Goal: Transaction & Acquisition: Purchase product/service

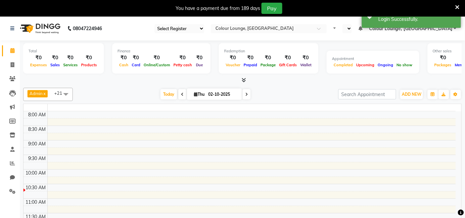
select select "en"
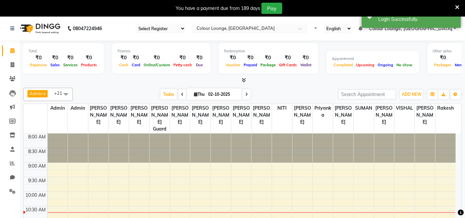
select select "75"
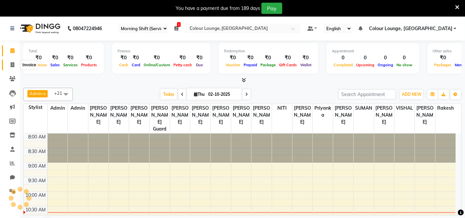
click at [14, 62] on span at bounding box center [13, 65] width 12 height 8
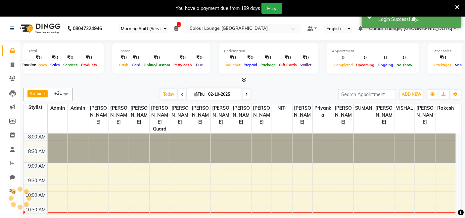
select select "service"
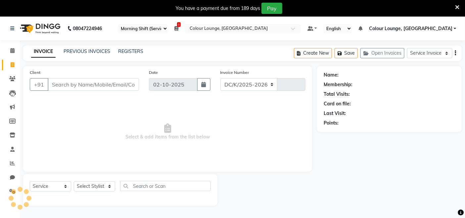
select select "8015"
type input "3814"
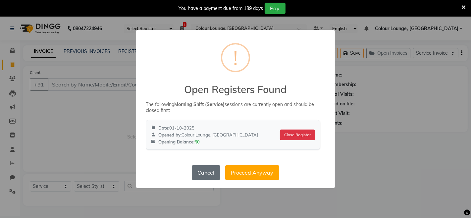
click at [213, 173] on button "Cancel" at bounding box center [206, 172] width 28 height 15
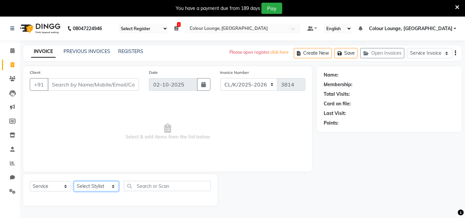
click at [84, 185] on select "Select Stylist Admin Admin [PERSON_NAME] [PERSON_NAME] [PERSON_NAME] Colour Lou…" at bounding box center [96, 186] width 45 height 10
drag, startPoint x: 229, startPoint y: 150, endPoint x: 216, endPoint y: 146, distance: 13.8
click at [229, 150] on span "Select & add items from the list below" at bounding box center [168, 132] width 276 height 66
click at [89, 51] on link "PREVIOUS INVOICES" at bounding box center [87, 51] width 47 height 6
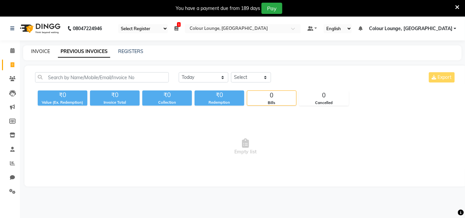
click at [34, 52] on link "INVOICE" at bounding box center [40, 51] width 19 height 6
select select "service"
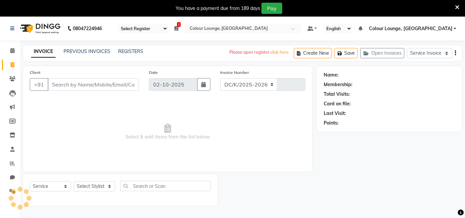
select select "8015"
type input "3814"
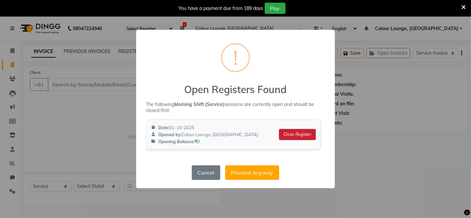
click at [299, 131] on button "Close Register" at bounding box center [297, 134] width 37 height 11
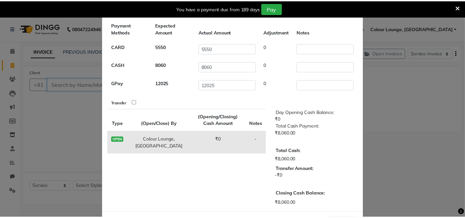
scroll to position [55, 0]
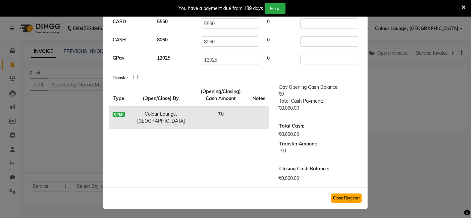
click at [343, 198] on button "Close Register" at bounding box center [346, 197] width 30 height 9
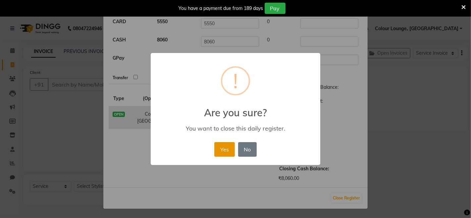
click at [218, 148] on button "Yes" at bounding box center [224, 149] width 20 height 15
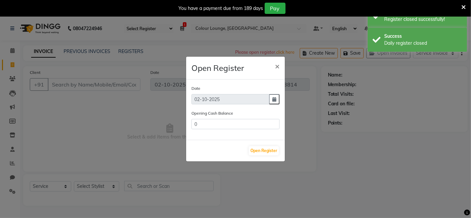
type input "8060"
click at [274, 67] on button "×" at bounding box center [276, 66] width 15 height 19
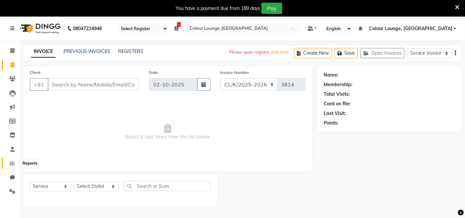
click at [11, 163] on icon at bounding box center [12, 163] width 5 height 5
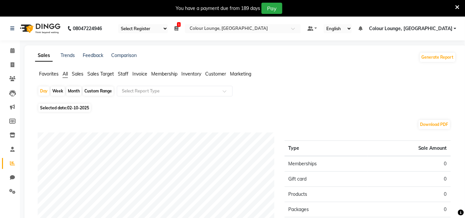
click at [41, 71] on span "Favorites" at bounding box center [49, 74] width 20 height 6
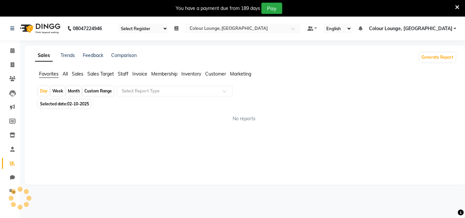
click at [87, 91] on div "Custom Range" at bounding box center [98, 90] width 31 height 9
select select "10"
select select "2025"
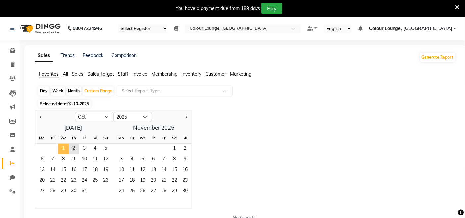
click at [66, 149] on span "1" at bounding box center [63, 149] width 11 height 11
click at [73, 149] on span "2" at bounding box center [74, 149] width 11 height 11
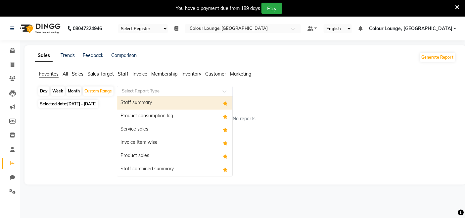
click at [138, 91] on input "text" at bounding box center [167, 91] width 95 height 7
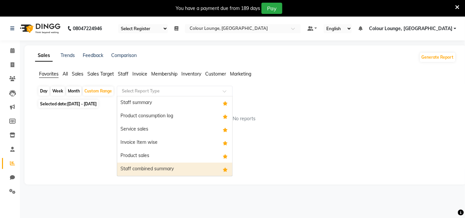
click at [141, 169] on div "Staff combined summary" at bounding box center [174, 169] width 115 height 13
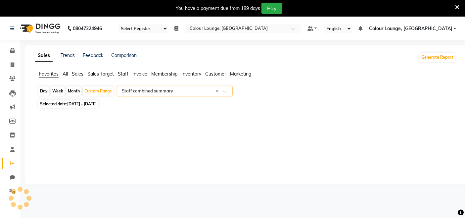
select select "full_report"
select select "csv"
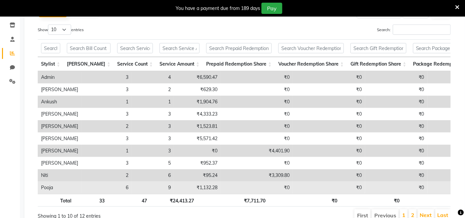
scroll to position [147, 0]
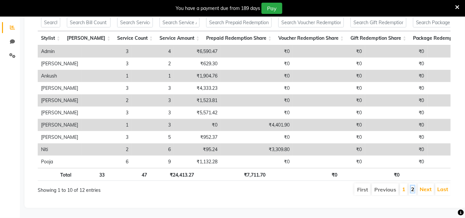
click at [413, 186] on link "2" at bounding box center [412, 189] width 3 height 7
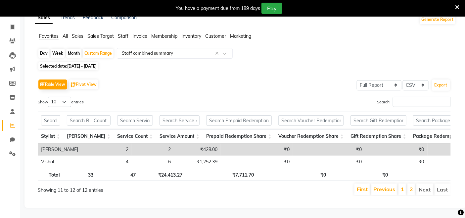
scroll to position [49, 0]
click at [403, 186] on link "1" at bounding box center [402, 189] width 3 height 7
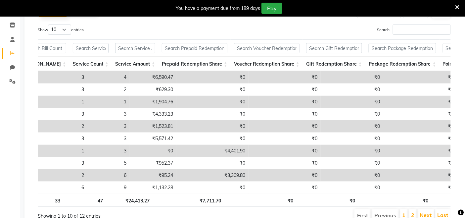
scroll to position [0, 0]
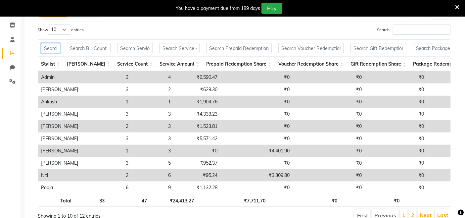
click at [60, 48] on input "text" at bounding box center [50, 48] width 19 height 10
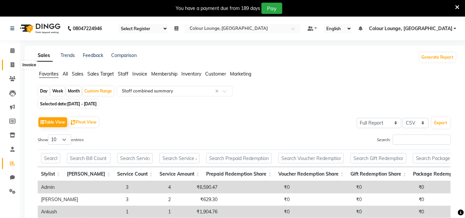
click at [12, 61] on span at bounding box center [13, 65] width 12 height 8
select select "service"
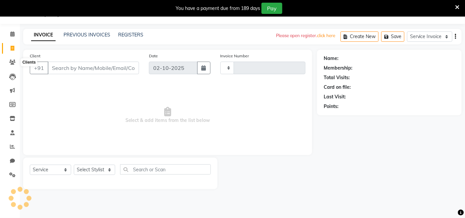
type input "3814"
select select "8015"
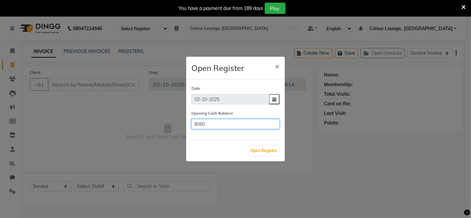
click at [234, 123] on input "8060" at bounding box center [235, 124] width 88 height 10
type input "8"
type input "0"
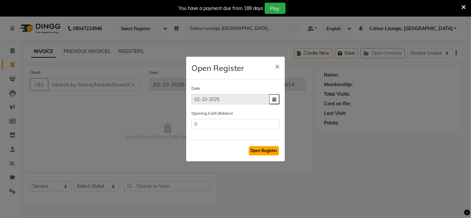
click at [275, 150] on button "Open Register" at bounding box center [264, 150] width 30 height 9
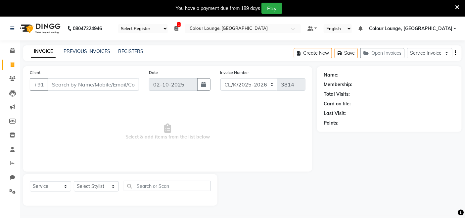
click at [456, 7] on icon at bounding box center [457, 7] width 4 height 6
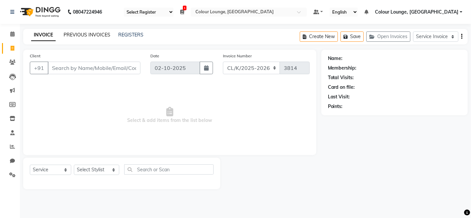
click at [98, 37] on link "PREVIOUS INVOICES" at bounding box center [87, 35] width 47 height 6
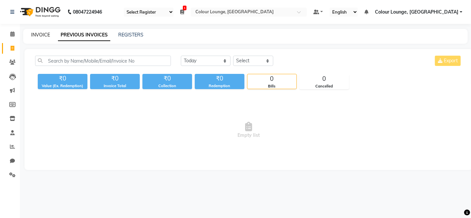
click at [37, 32] on link "INVOICE" at bounding box center [40, 35] width 19 height 6
select select "service"
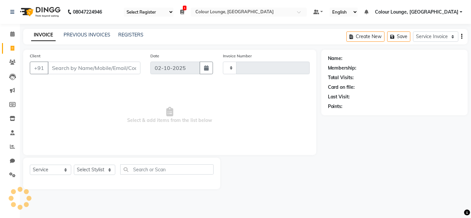
type input "3814"
select select "8015"
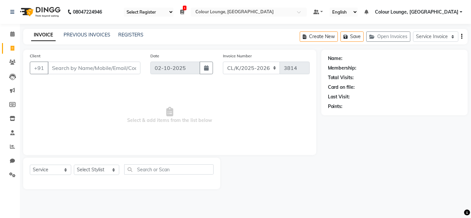
click at [106, 72] on input "Client" at bounding box center [94, 68] width 93 height 13
click at [106, 165] on select "Select Stylist Admin Admin [PERSON_NAME] [PERSON_NAME] [PERSON_NAME] Colour Lou…" at bounding box center [96, 170] width 45 height 10
drag, startPoint x: 222, startPoint y: 131, endPoint x: 219, endPoint y: 133, distance: 3.9
click at [221, 131] on span "Select & add items from the list below" at bounding box center [170, 115] width 280 height 66
click at [14, 146] on icon at bounding box center [12, 146] width 5 height 5
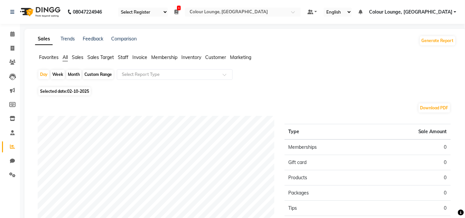
click at [43, 54] on span "Favorites" at bounding box center [49, 57] width 20 height 6
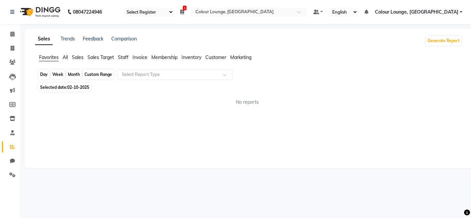
click at [44, 75] on div "Day" at bounding box center [43, 74] width 11 height 9
select select "10"
select select "2025"
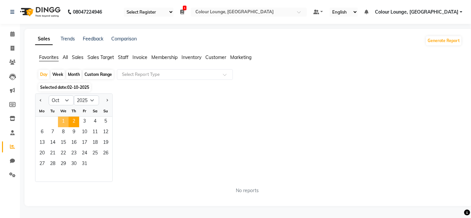
click at [65, 118] on span "1" at bounding box center [63, 122] width 11 height 11
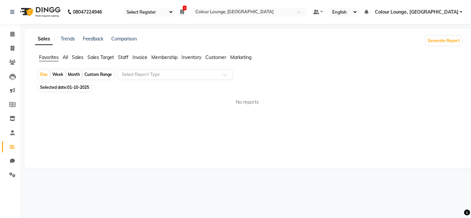
click at [135, 74] on input "text" at bounding box center [167, 74] width 95 height 7
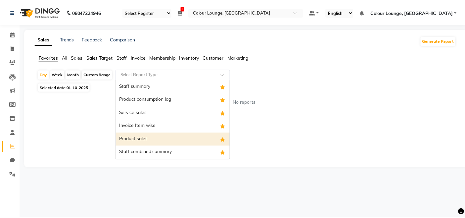
scroll to position [13, 0]
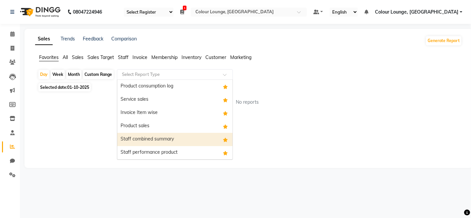
click at [176, 140] on div "Staff combined summary" at bounding box center [174, 139] width 115 height 13
select select "full_report"
select select "csv"
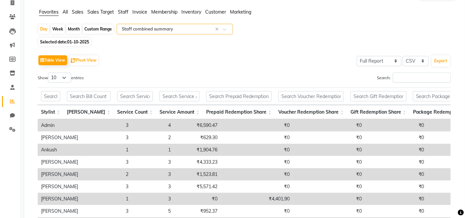
scroll to position [0, 0]
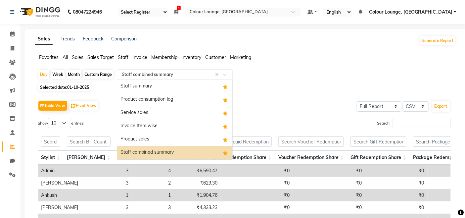
click at [225, 75] on span at bounding box center [227, 76] width 8 height 7
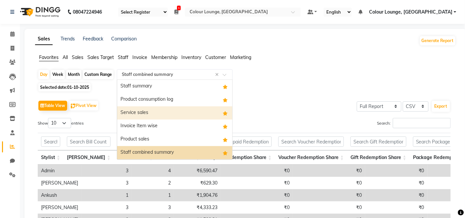
click at [148, 114] on div "Service sales" at bounding box center [174, 112] width 115 height 13
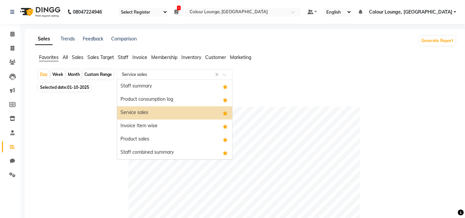
click at [155, 70] on div "Select Report Type × Service sales ×" at bounding box center [175, 74] width 116 height 11
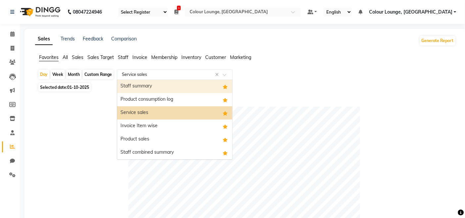
select select "service"
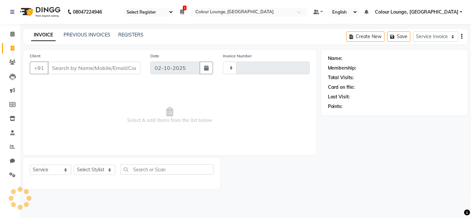
type input "3814"
select select "8015"
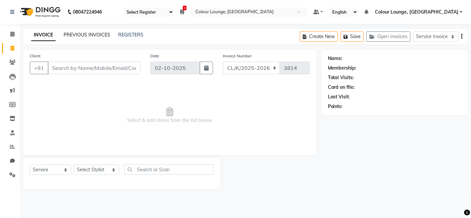
click at [68, 34] on link "PREVIOUS INVOICES" at bounding box center [87, 35] width 47 height 6
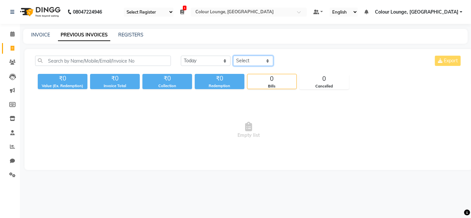
click at [249, 60] on select "Select Service Invoice Product Invoice" at bounding box center [253, 61] width 40 height 10
click at [361, 66] on div "Today Yesterday Custom Range Select Service Invoice Product Invoice Export" at bounding box center [321, 64] width 291 height 16
click at [14, 46] on icon at bounding box center [13, 48] width 4 height 5
select select "service"
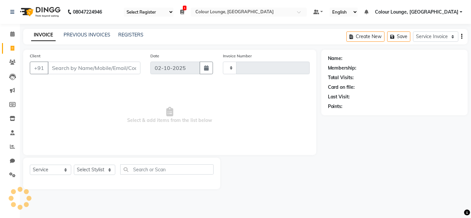
type input "3814"
select select "8015"
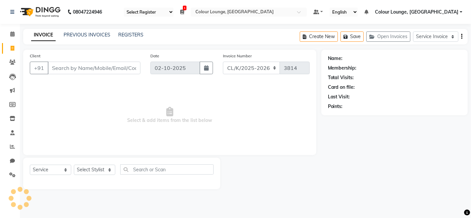
click at [90, 65] on input "Client" at bounding box center [94, 68] width 93 height 13
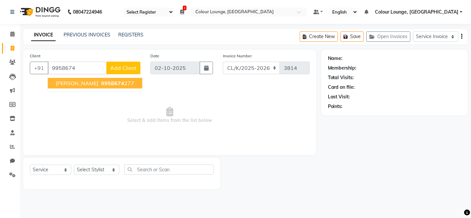
drag, startPoint x: 84, startPoint y: 82, endPoint x: 70, endPoint y: 82, distance: 13.6
click at [75, 82] on span "[PERSON_NAME]" at bounding box center [77, 83] width 43 height 7
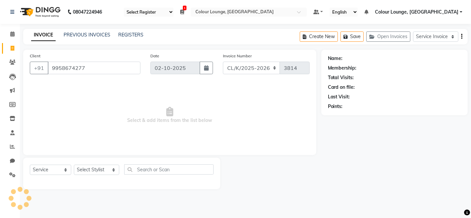
type input "9958674277"
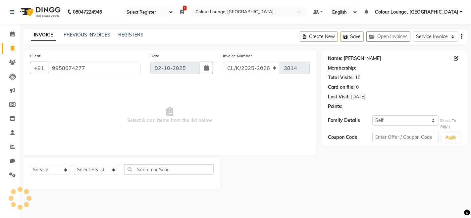
select select "1: Object"
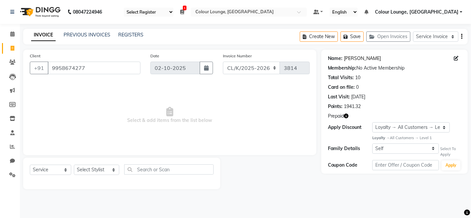
click at [351, 57] on link "[PERSON_NAME]" at bounding box center [362, 58] width 37 height 7
click at [13, 48] on icon at bounding box center [13, 48] width 4 height 5
select select "service"
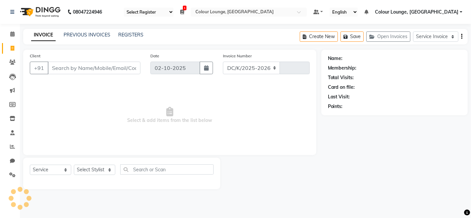
select select "8015"
type input "3814"
click at [97, 72] on input "Client" at bounding box center [94, 68] width 93 height 13
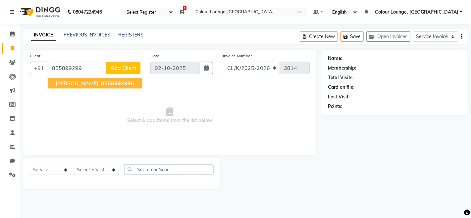
click at [116, 78] on button "manpreet 855899299 6" at bounding box center [95, 83] width 94 height 11
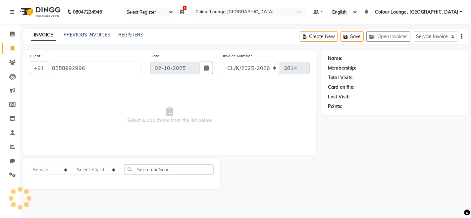
type input "8558992996"
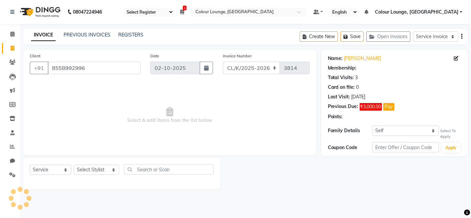
select select "1: Object"
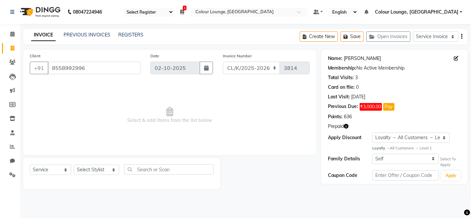
click at [356, 59] on link "[PERSON_NAME]" at bounding box center [362, 58] width 37 height 7
click at [103, 168] on select "Select Stylist Admin Admin [PERSON_NAME] [PERSON_NAME] [PERSON_NAME] Colour Lou…" at bounding box center [96, 170] width 45 height 10
select select "70125"
click at [74, 165] on select "Select Stylist Admin Admin [PERSON_NAME] [PERSON_NAME] [PERSON_NAME] Colour Lou…" at bounding box center [96, 170] width 45 height 10
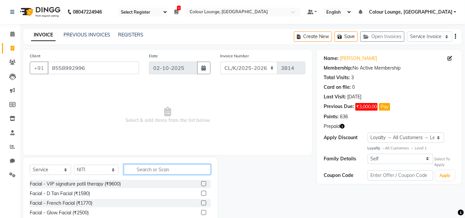
click at [146, 166] on input "text" at bounding box center [167, 169] width 87 height 10
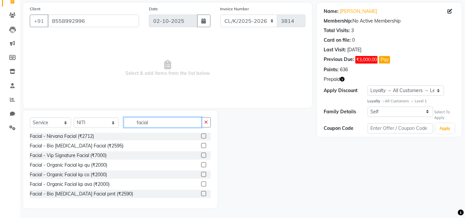
scroll to position [100, 0]
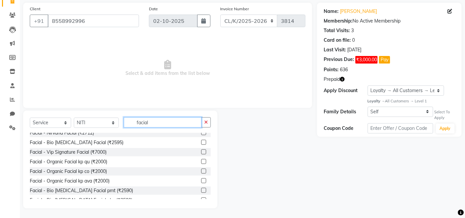
type input "facial"
click at [201, 150] on label at bounding box center [203, 151] width 5 height 5
click at [201, 150] on input "checkbox" at bounding box center [203, 152] width 4 height 4
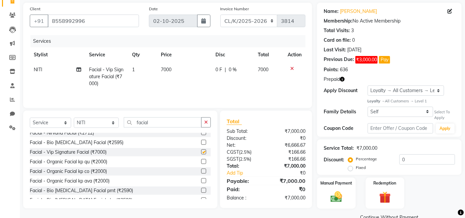
checkbox input "false"
drag, startPoint x: 222, startPoint y: 67, endPoint x: 227, endPoint y: 65, distance: 4.7
click at [224, 67] on div "0 F | 0 %" at bounding box center [233, 69] width 35 height 7
select select "70125"
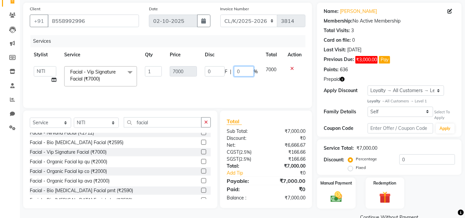
click at [252, 69] on input "0" at bounding box center [244, 71] width 20 height 10
type input "3"
type input "50"
click at [234, 92] on div "Services Stylist Service Qty Price Disc Total Action Admin Admin AKHIL ANKUSH A…" at bounding box center [168, 68] width 276 height 66
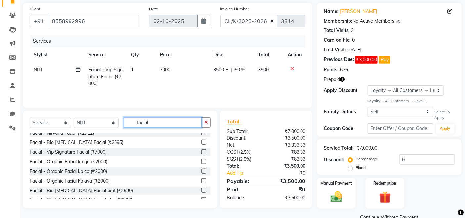
click at [181, 120] on input "facial" at bounding box center [163, 122] width 78 height 10
type input "f"
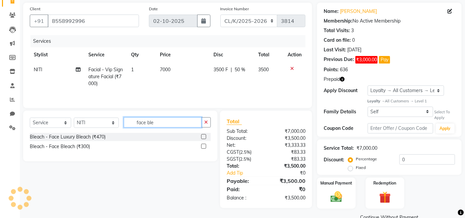
type input "face ble"
click at [203, 138] on label at bounding box center [203, 136] width 5 height 5
click at [203, 138] on input "checkbox" at bounding box center [203, 137] width 4 height 4
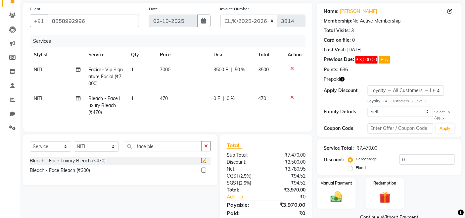
checkbox input "false"
click at [163, 151] on input "face ble" at bounding box center [163, 146] width 78 height 10
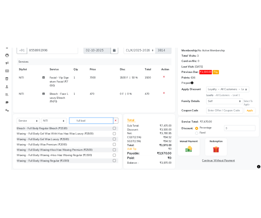
scroll to position [76, 0]
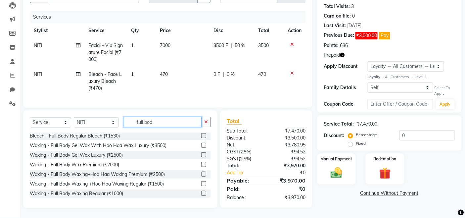
type input "full bod"
click at [201, 174] on label at bounding box center [203, 173] width 5 height 5
click at [201, 174] on input "checkbox" at bounding box center [203, 174] width 4 height 4
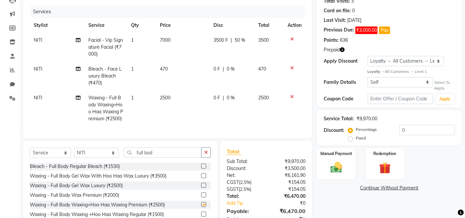
checkbox input "false"
click at [161, 158] on input "full bod" at bounding box center [163, 152] width 78 height 10
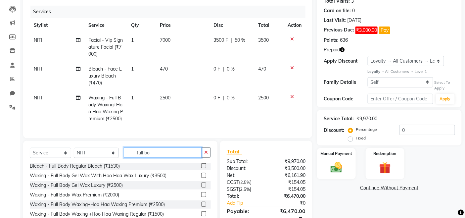
scroll to position [20, 0]
click at [168, 156] on input "full bo" at bounding box center [163, 152] width 78 height 10
type input "f"
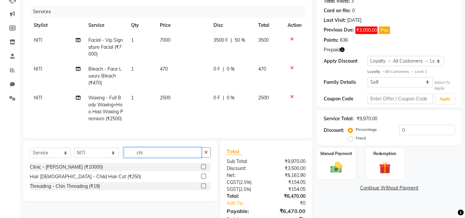
scroll to position [0, 0]
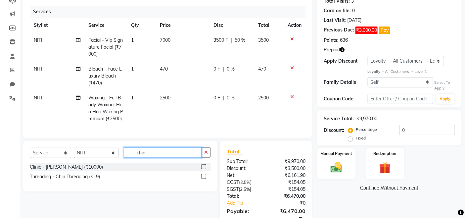
type input "chin"
click at [211, 185] on div "Select Service Membership Package Voucher Prepaid Gift Card Select Stylist Admi…" at bounding box center [120, 166] width 194 height 51
click at [204, 179] on label at bounding box center [203, 176] width 5 height 5
click at [204, 179] on input "checkbox" at bounding box center [203, 176] width 4 height 4
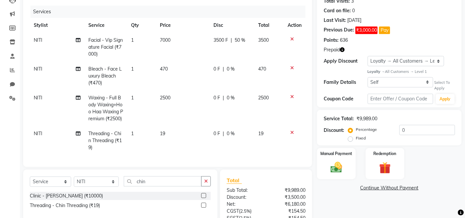
checkbox input "false"
drag, startPoint x: 181, startPoint y: 139, endPoint x: 184, endPoint y: 137, distance: 4.0
click at [181, 139] on td "19" at bounding box center [183, 140] width 54 height 29
select select "70125"
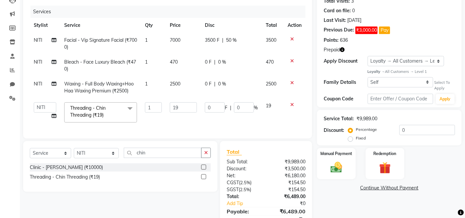
click at [185, 132] on div "Services Stylist Service Qty Price Disc Total Action NITI Facial - Vip Signatur…" at bounding box center [168, 69] width 276 height 126
click at [184, 105] on input "19" at bounding box center [183, 107] width 27 height 10
type input "1"
type input "60"
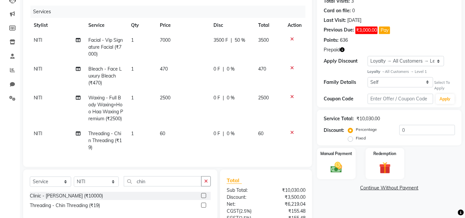
click at [189, 120] on tbody "NITI Facial - Vip Signature Facial (₹7000) 1 7000 3500 F | 50 % 3500 NITI Bleac…" at bounding box center [168, 94] width 276 height 122
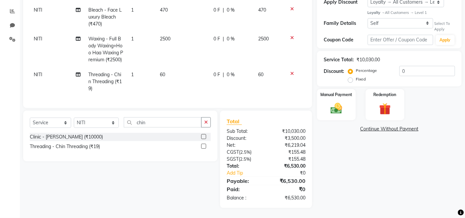
scroll to position [146, 0]
click at [389, 102] on img at bounding box center [385, 109] width 20 height 15
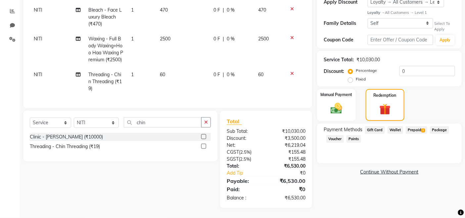
click at [412, 126] on span "Prepaid 2" at bounding box center [417, 130] width 22 height 8
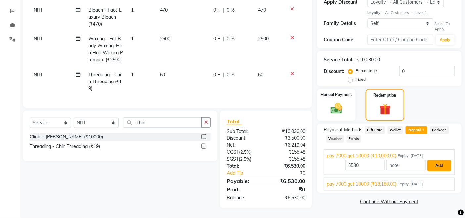
click at [441, 160] on button "Add" at bounding box center [439, 165] width 24 height 11
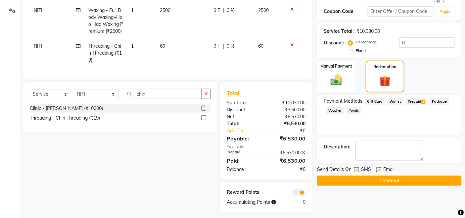
scroll to position [179, 0]
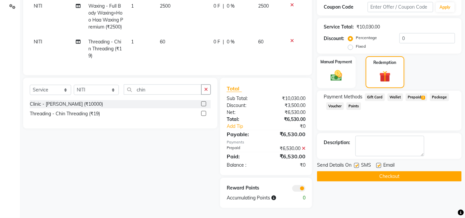
click at [395, 171] on button "Checkout" at bounding box center [389, 176] width 145 height 10
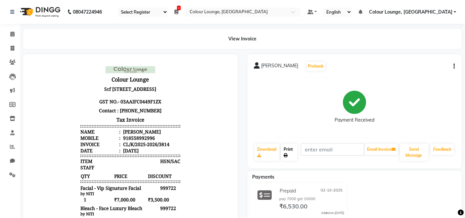
click at [290, 150] on link "Print" at bounding box center [289, 152] width 16 height 17
click at [15, 50] on span at bounding box center [13, 49] width 12 height 8
select select "service"
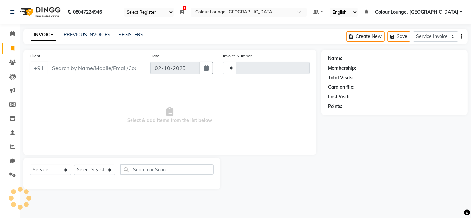
type input "3815"
select select "8015"
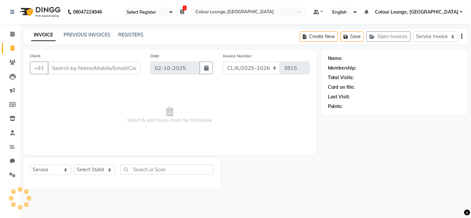
click at [99, 70] on input "Client" at bounding box center [94, 68] width 93 height 13
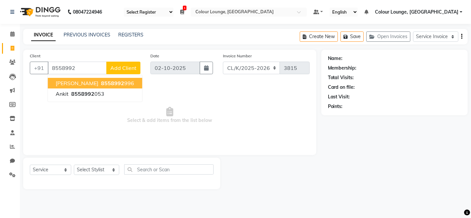
click at [101, 85] on span "8558992" at bounding box center [112, 83] width 23 height 7
type input "8558992996"
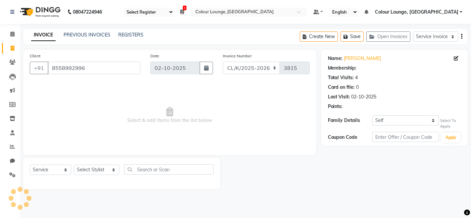
select select "1: Object"
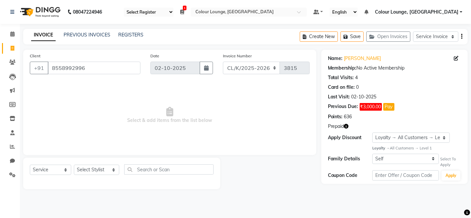
click at [96, 176] on div "Select Service Membership Package Voucher Prepaid Gift Card Select Stylist Admi…" at bounding box center [122, 172] width 184 height 16
click at [98, 168] on select "Select Stylist Admin Admin [PERSON_NAME] [PERSON_NAME] [PERSON_NAME] Colour Lou…" at bounding box center [96, 170] width 45 height 10
select select "70113"
click at [74, 165] on select "Select Stylist Admin Admin [PERSON_NAME] [PERSON_NAME] [PERSON_NAME] Colour Lou…" at bounding box center [96, 170] width 45 height 10
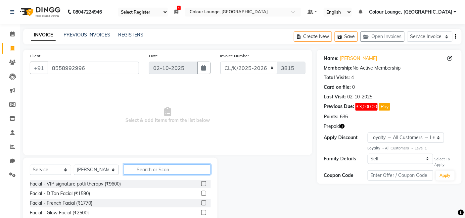
click at [153, 170] on input "text" at bounding box center [167, 169] width 87 height 10
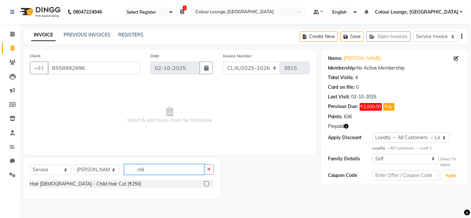
type input "chil"
click at [207, 183] on label at bounding box center [206, 183] width 5 height 5
click at [207, 183] on input "checkbox" at bounding box center [206, 184] width 4 height 4
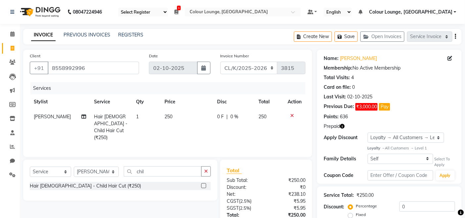
click at [206, 183] on label at bounding box center [203, 185] width 5 height 5
click at [206, 184] on input "checkbox" at bounding box center [203, 186] width 4 height 4
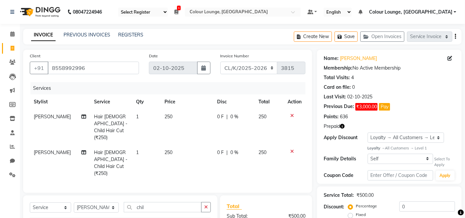
checkbox input "false"
drag, startPoint x: 36, startPoint y: 145, endPoint x: 41, endPoint y: 147, distance: 5.7
click at [38, 149] on span "[PERSON_NAME]" at bounding box center [52, 152] width 37 height 6
select select "70113"
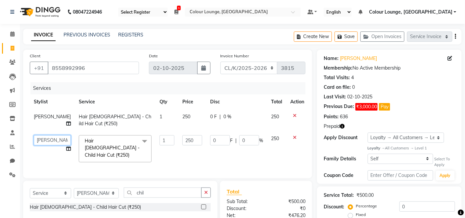
click at [44, 135] on select "Admin Admin AKHIL ANKUSH ANSH Baljinder Colour Lounge, Kabir Park Colour Lounge…" at bounding box center [52, 140] width 37 height 10
select select "70114"
click at [156, 99] on th "Qty" at bounding box center [167, 101] width 23 height 15
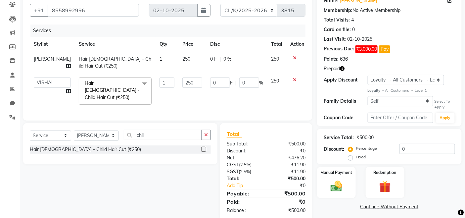
scroll to position [61, 0]
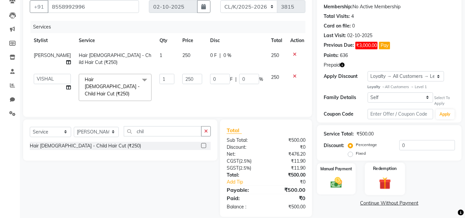
click at [386, 171] on label "Redemption" at bounding box center [385, 168] width 24 height 6
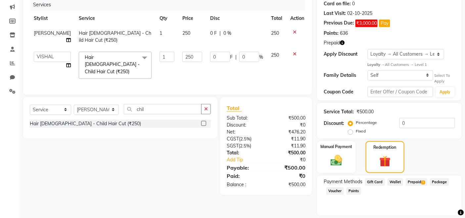
scroll to position [104, 0]
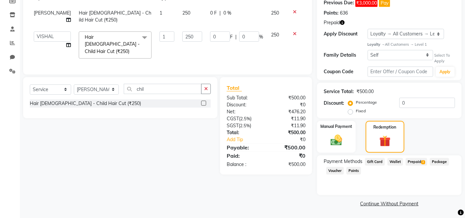
click at [411, 163] on span "Prepaid 2" at bounding box center [417, 162] width 22 height 8
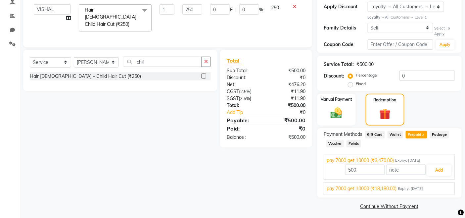
scroll to position [134, 0]
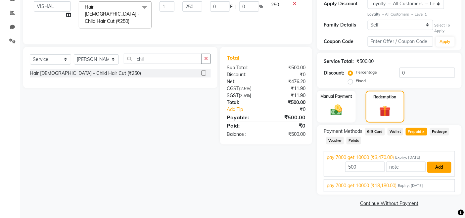
click at [441, 167] on button "Add" at bounding box center [439, 167] width 24 height 11
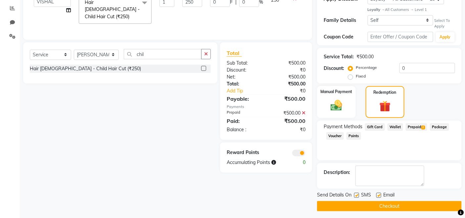
scroll to position [141, 0]
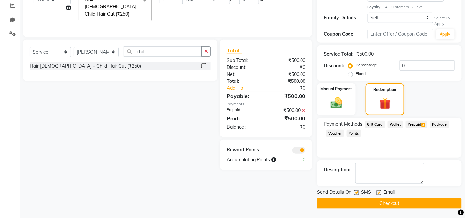
click at [394, 202] on button "Checkout" at bounding box center [389, 203] width 145 height 10
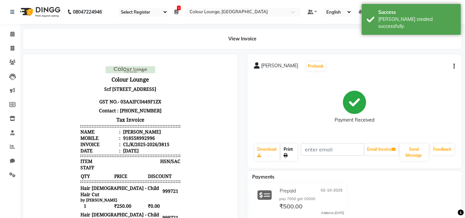
click at [292, 151] on link "Print" at bounding box center [289, 152] width 16 height 17
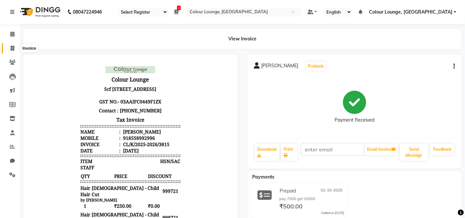
click at [12, 48] on icon at bounding box center [13, 48] width 4 height 5
select select "service"
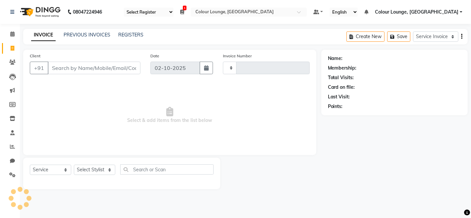
type input "3816"
select select "8015"
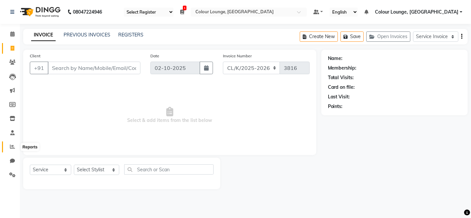
click at [15, 146] on span at bounding box center [13, 147] width 12 height 8
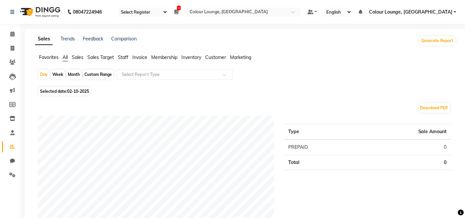
click at [55, 58] on span "Favorites" at bounding box center [49, 57] width 20 height 6
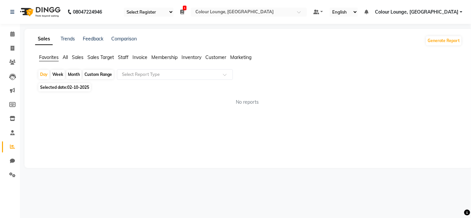
click at [91, 75] on div "Custom Range" at bounding box center [98, 74] width 31 height 9
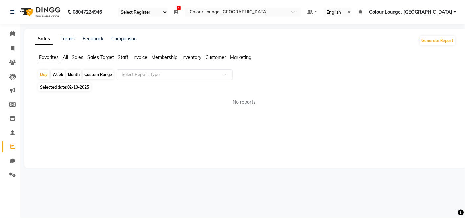
select select "10"
select select "2025"
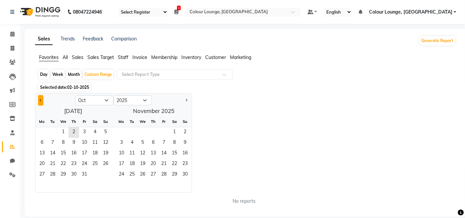
click at [42, 97] on button "Previous month" at bounding box center [40, 100] width 5 height 11
select select "9"
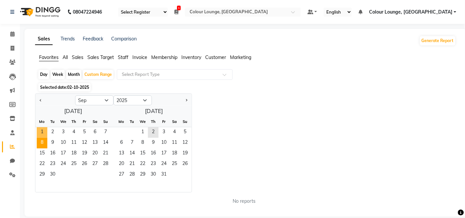
drag, startPoint x: 40, startPoint y: 131, endPoint x: 42, endPoint y: 141, distance: 9.8
click at [40, 131] on span "1" at bounding box center [42, 132] width 11 height 11
click at [55, 169] on span "30" at bounding box center [52, 174] width 11 height 11
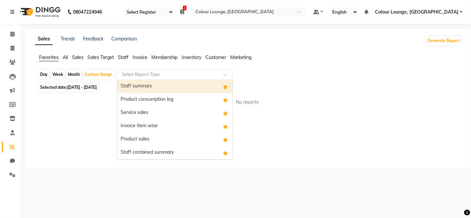
click at [133, 73] on input "text" at bounding box center [167, 74] width 95 height 7
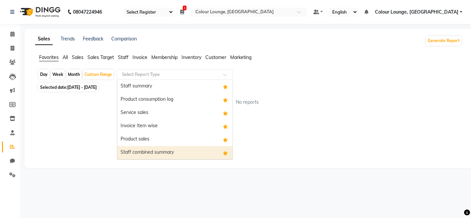
click at [157, 150] on div "Staff combined summary" at bounding box center [174, 152] width 115 height 13
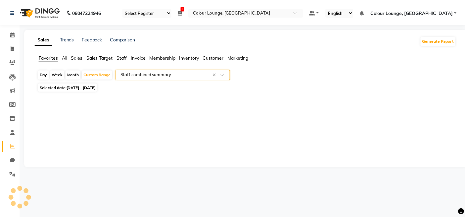
select select "full_report"
select select "csv"
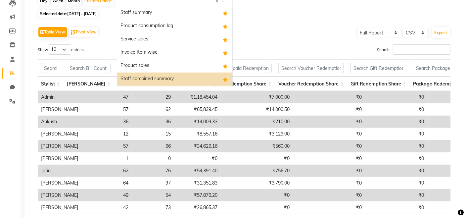
scroll to position [71, 0]
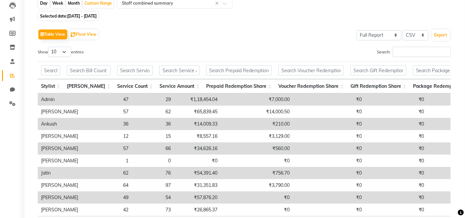
drag, startPoint x: 443, startPoint y: 40, endPoint x: 329, endPoint y: 18, distance: 116.5
click at [329, 18] on div "Selected date: 01-09-2025 - 30-09-2025" at bounding box center [247, 16] width 418 height 7
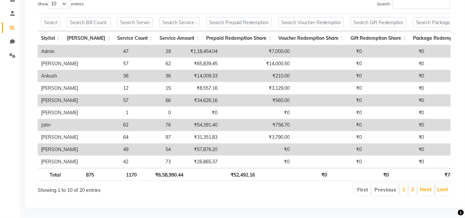
scroll to position [130, 0]
click at [411, 186] on link "2" at bounding box center [412, 189] width 3 height 7
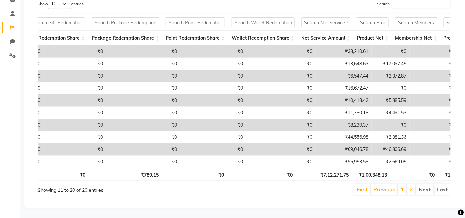
scroll to position [0, 0]
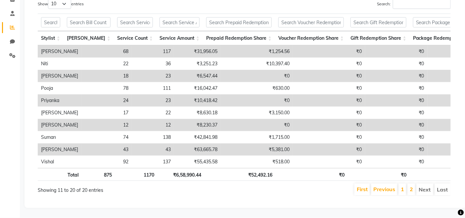
click at [400, 183] on li "1" at bounding box center [403, 189] width 8 height 12
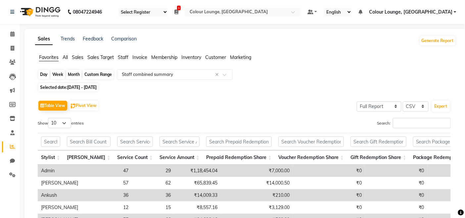
click at [101, 72] on div "Custom Range" at bounding box center [98, 74] width 31 height 9
select select "9"
select select "2025"
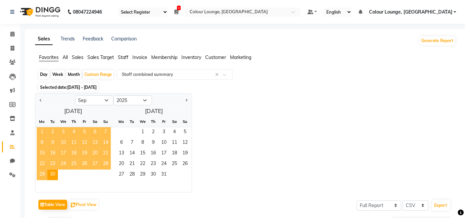
click at [41, 129] on span "1" at bounding box center [42, 132] width 11 height 11
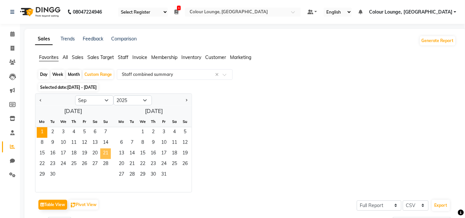
click at [103, 151] on span "21" at bounding box center [105, 153] width 11 height 11
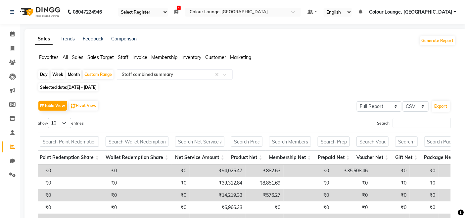
click at [97, 87] on span "01-09-2025 - 21-09-2025" at bounding box center [81, 87] width 29 height 5
select select "9"
select select "2025"
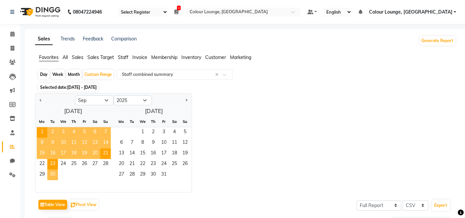
click at [54, 170] on span "30" at bounding box center [52, 174] width 11 height 11
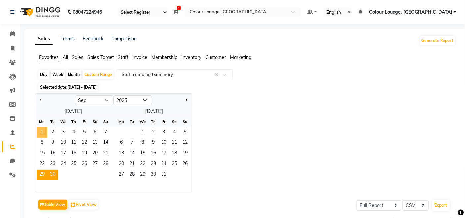
drag, startPoint x: 42, startPoint y: 133, endPoint x: 44, endPoint y: 176, distance: 42.8
click at [44, 135] on span "1" at bounding box center [42, 132] width 11 height 11
click at [54, 173] on span "30" at bounding box center [52, 174] width 11 height 11
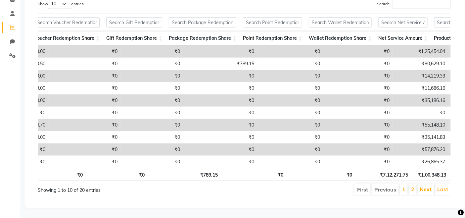
scroll to position [0, 245]
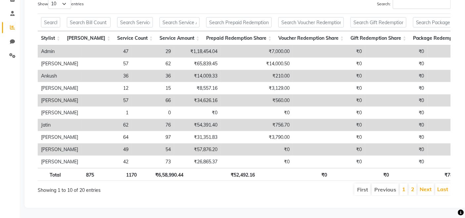
click at [415, 183] on li "2" at bounding box center [413, 189] width 8 height 12
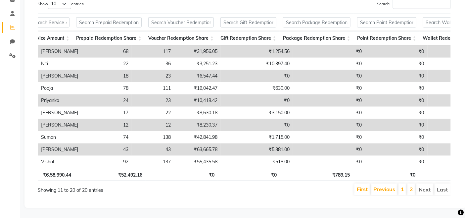
scroll to position [0, 0]
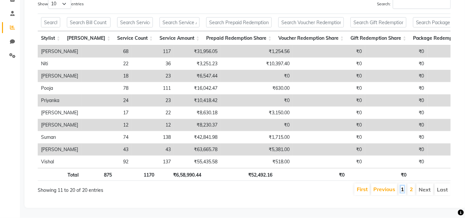
click at [403, 186] on link "1" at bounding box center [402, 189] width 3 height 7
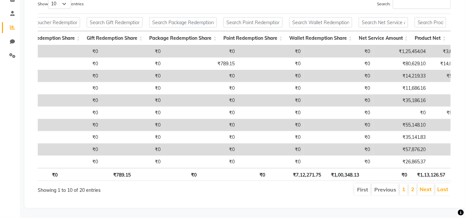
scroll to position [0, 264]
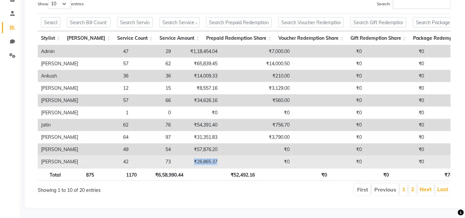
drag, startPoint x: 148, startPoint y: 156, endPoint x: 229, endPoint y: 155, distance: 81.4
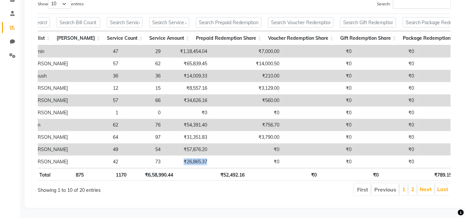
scroll to position [0, 29]
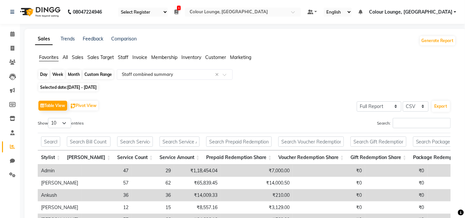
click at [92, 74] on div "Custom Range" at bounding box center [98, 74] width 31 height 9
select select "9"
select select "2025"
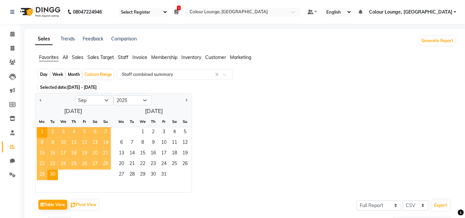
click at [108, 150] on span "21" at bounding box center [105, 153] width 11 height 11
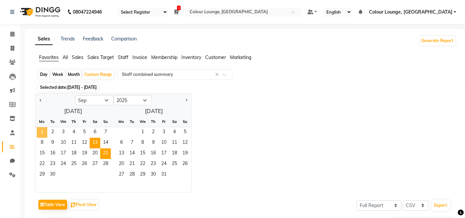
drag, startPoint x: 39, startPoint y: 130, endPoint x: 98, endPoint y: 146, distance: 61.1
click at [43, 130] on span "1" at bounding box center [42, 132] width 11 height 11
click at [107, 151] on span "21" at bounding box center [105, 153] width 11 height 11
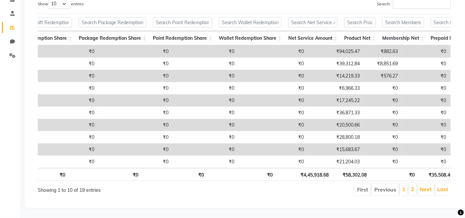
scroll to position [0, 330]
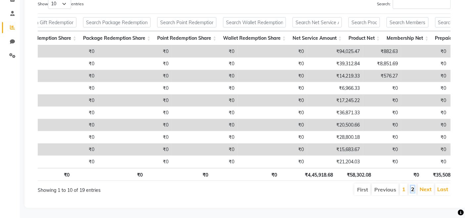
click at [414, 186] on link "2" at bounding box center [412, 189] width 3 height 7
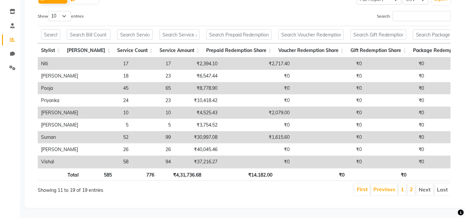
scroll to position [0, 2]
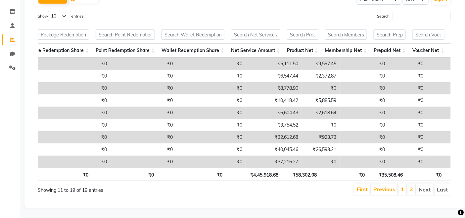
click at [388, 156] on td "₹0" at bounding box center [407, 162] width 39 height 12
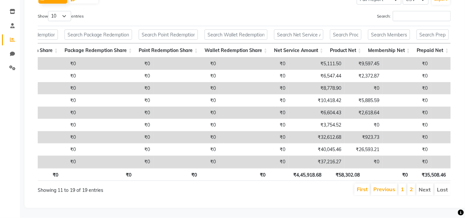
scroll to position [0, 0]
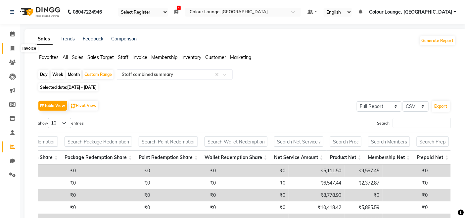
click at [14, 47] on icon at bounding box center [13, 48] width 4 height 5
select select "service"
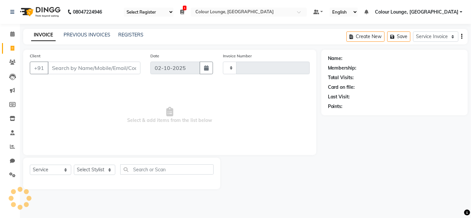
type input "3816"
select select "8015"
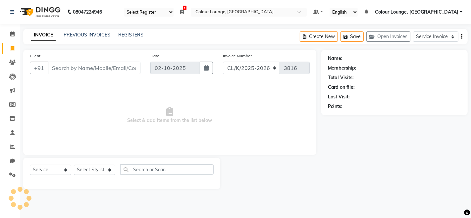
click at [88, 70] on input "Client" at bounding box center [94, 68] width 93 height 13
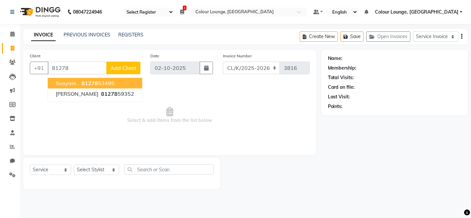
click at [81, 88] on button "Svayam . 81278 53495" at bounding box center [95, 83] width 94 height 11
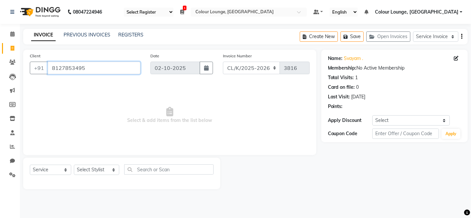
click at [93, 71] on input "8127853495" at bounding box center [94, 68] width 93 height 13
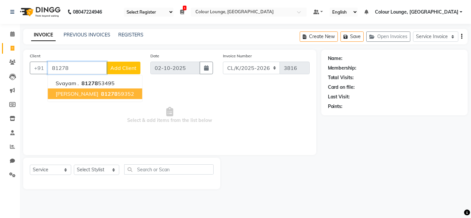
click at [106, 93] on button "Komal 81278 59352" at bounding box center [95, 93] width 94 height 11
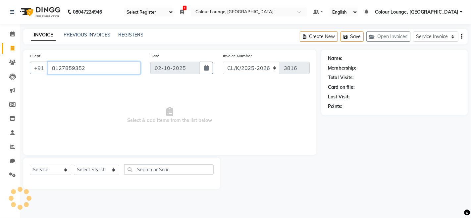
type input "8127859352"
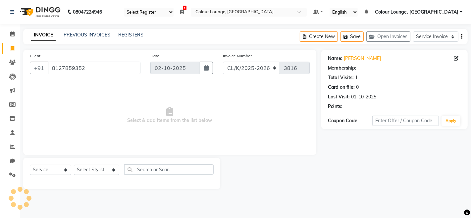
select select "1: Object"
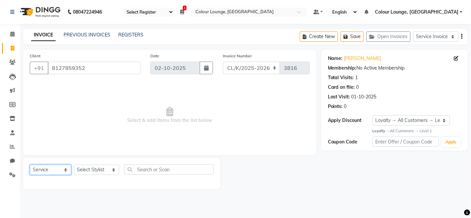
click at [44, 168] on select "Select Service Membership Package Voucher Prepaid Gift Card" at bounding box center [50, 170] width 41 height 10
select select "P"
click at [30, 165] on select "Select Service Membership Package Voucher Prepaid Gift Card" at bounding box center [50, 170] width 41 height 10
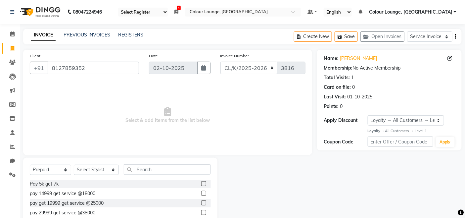
click at [201, 183] on label at bounding box center [203, 183] width 5 height 5
click at [201, 183] on input "checkbox" at bounding box center [203, 184] width 4 height 4
checkbox input "false"
click at [101, 167] on select "Select Stylist Admin Admin [PERSON_NAME] [PERSON_NAME] [PERSON_NAME] Colour Lou…" at bounding box center [96, 170] width 45 height 10
select select "70112"
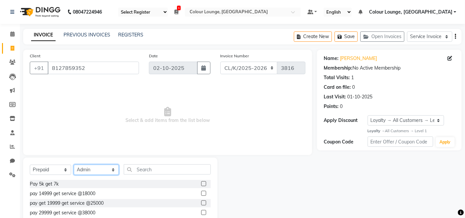
click at [74, 165] on select "Select Stylist Admin Admin [PERSON_NAME] [PERSON_NAME] [PERSON_NAME] Colour Lou…" at bounding box center [96, 170] width 45 height 10
click at [201, 184] on label at bounding box center [203, 183] width 5 height 5
click at [201, 184] on input "checkbox" at bounding box center [203, 184] width 4 height 4
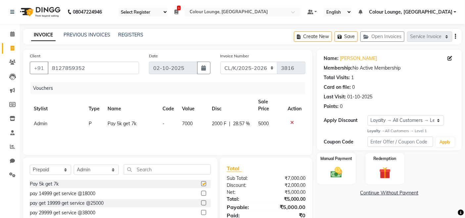
checkbox input "false"
click at [345, 163] on div "Manual Payment" at bounding box center [336, 168] width 40 height 32
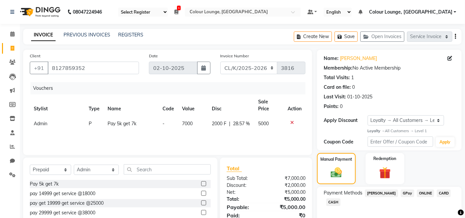
click at [403, 193] on span "GPay" at bounding box center [408, 193] width 14 height 8
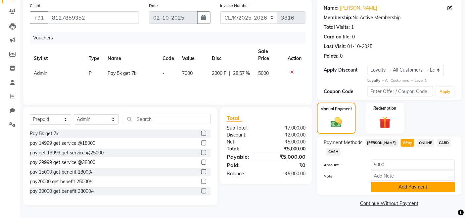
click at [405, 189] on button "Add Payment" at bounding box center [413, 187] width 84 height 10
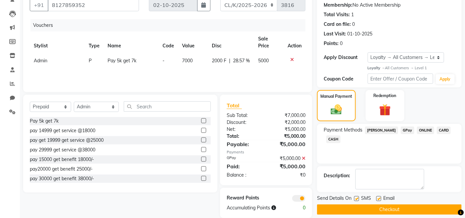
scroll to position [73, 0]
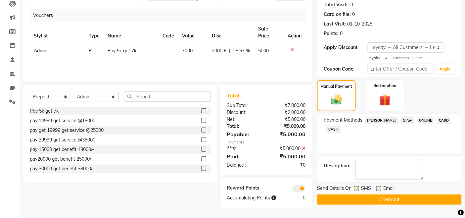
click at [399, 197] on button "Checkout" at bounding box center [389, 199] width 145 height 10
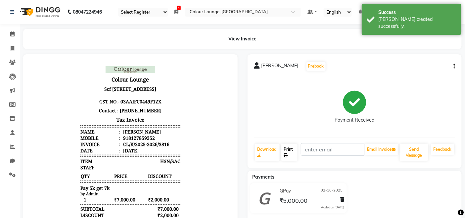
click at [288, 154] on icon at bounding box center [286, 155] width 4 height 4
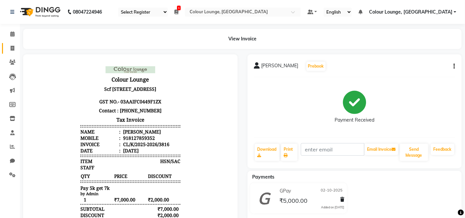
click at [13, 45] on span at bounding box center [13, 49] width 12 height 8
select select "service"
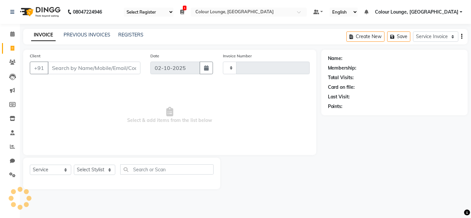
type input "3817"
select select "8015"
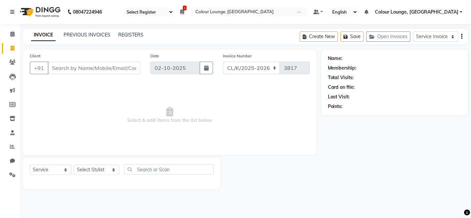
click at [92, 31] on div "INVOICE PREVIOUS INVOICES REGISTERS Create New Save Open Invoices Service Invoi…" at bounding box center [245, 37] width 444 height 16
click at [97, 37] on link "PREVIOUS INVOICES" at bounding box center [87, 35] width 47 height 6
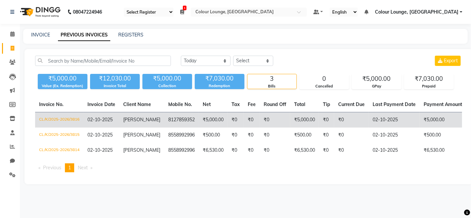
click at [373, 116] on td "02-10-2025" at bounding box center [393, 120] width 51 height 16
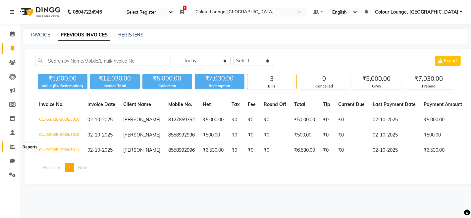
click at [10, 147] on icon at bounding box center [12, 146] width 5 height 5
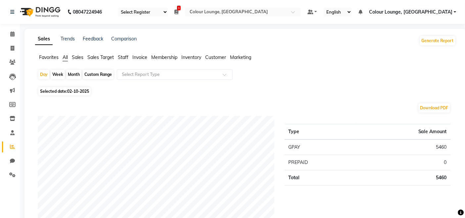
click at [53, 59] on span "Favorites" at bounding box center [49, 57] width 20 height 6
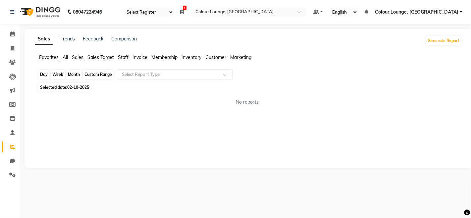
click at [39, 75] on div "Day" at bounding box center [43, 74] width 11 height 9
select select "10"
select select "2025"
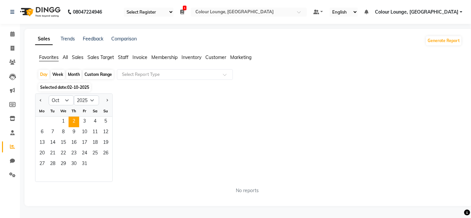
click at [88, 74] on div "Custom Range" at bounding box center [98, 74] width 31 height 9
select select "10"
select select "2025"
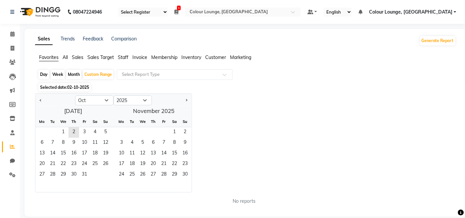
click at [46, 100] on div at bounding box center [55, 100] width 40 height 11
click at [41, 99] on span "Previous month" at bounding box center [41, 100] width 2 height 2
select select "9"
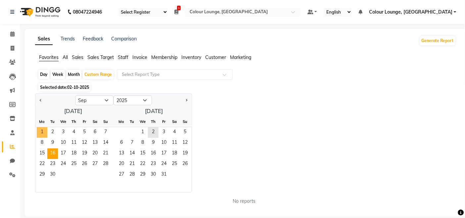
drag, startPoint x: 45, startPoint y: 131, endPoint x: 49, endPoint y: 151, distance: 20.5
click at [45, 132] on span "1" at bounding box center [42, 132] width 11 height 11
click at [52, 171] on span "30" at bounding box center [52, 174] width 11 height 11
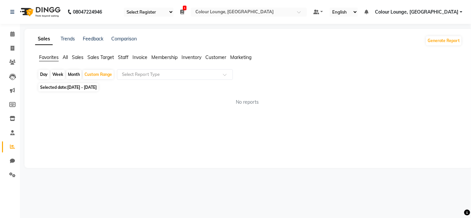
click at [145, 80] on div "Day Week Month Custom Range Select Report Type" at bounding box center [248, 75] width 421 height 12
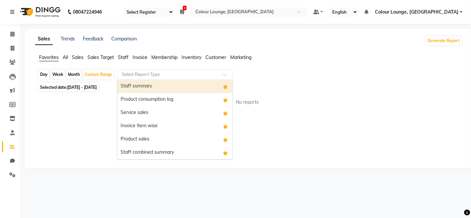
click at [145, 75] on input "text" at bounding box center [167, 74] width 95 height 7
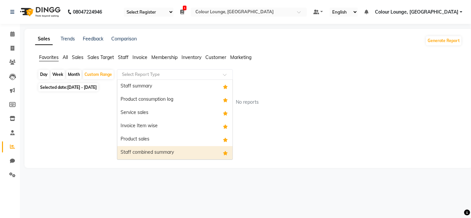
click at [148, 150] on div "Staff combined summary" at bounding box center [174, 152] width 115 height 13
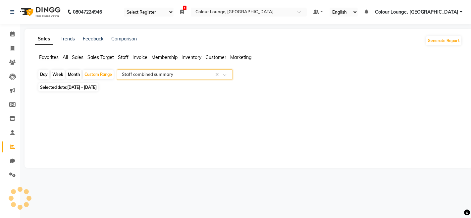
select select "full_report"
select select "csv"
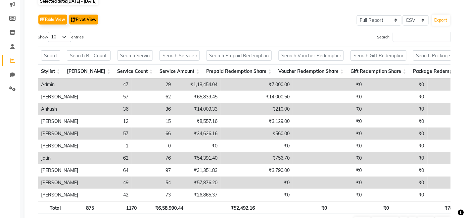
scroll to position [20, 0]
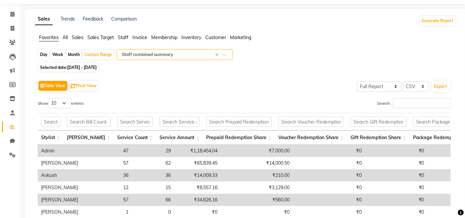
click at [38, 54] on div "Day Week Month Custom Range Select Report Type × Staff combined summary ×" at bounding box center [246, 55] width 416 height 12
click at [42, 54] on div "Day" at bounding box center [43, 54] width 11 height 9
select select "9"
select select "2025"
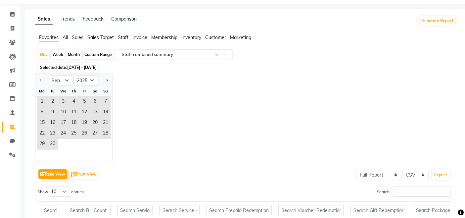
drag, startPoint x: 100, startPoint y: 56, endPoint x: 94, endPoint y: 70, distance: 15.0
click at [100, 57] on div "Custom Range" at bounding box center [98, 54] width 31 height 9
select select "9"
select select "2025"
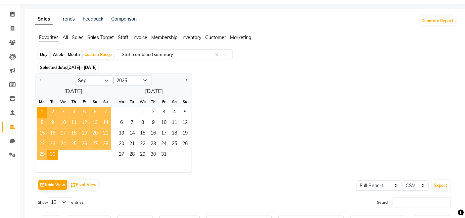
click at [40, 142] on span "22" at bounding box center [42, 144] width 11 height 11
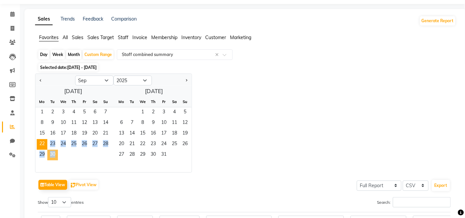
drag, startPoint x: 41, startPoint y: 143, endPoint x: 51, endPoint y: 152, distance: 13.9
click at [52, 153] on ngb-datepicker-month "Mo Tu We Th Fr Sa Su 1 2 3 4 5 6 7 8 9 10 11 12 13 14 15 16 17 18 19 20 21 22 2…" at bounding box center [72, 134] width 75 height 76
click at [51, 152] on span "30" at bounding box center [52, 155] width 11 height 11
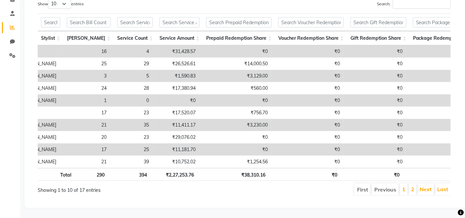
scroll to position [0, 22]
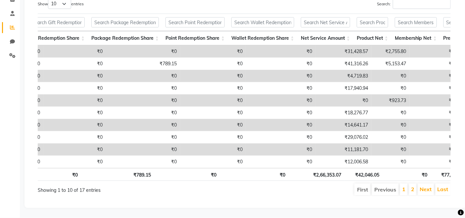
click at [237, 168] on th "₹0" at bounding box center [254, 174] width 69 height 13
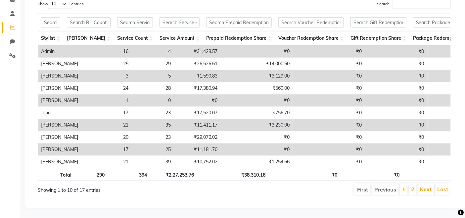
scroll to position [0, 180]
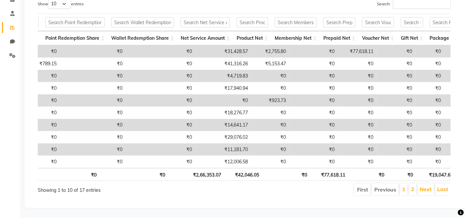
click at [416, 183] on li "2" at bounding box center [413, 189] width 8 height 12
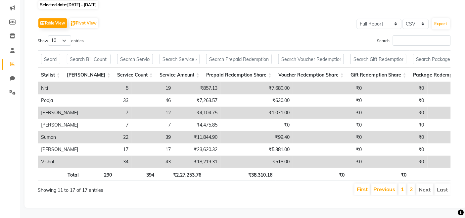
scroll to position [0, 32]
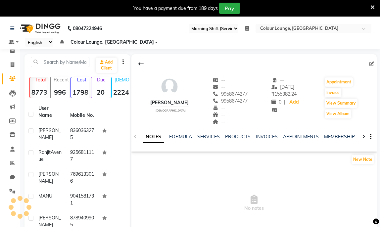
select select "75"
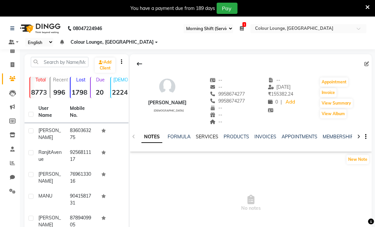
click at [211, 136] on link "SERVICES" at bounding box center [207, 137] width 23 height 6
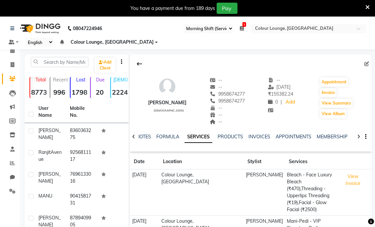
click at [368, 5] on icon at bounding box center [367, 7] width 4 height 6
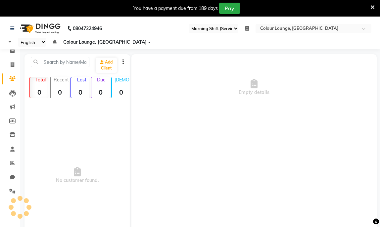
select select "75"
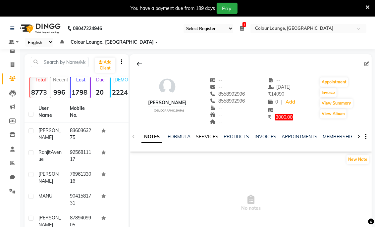
click at [210, 136] on link "SERVICES" at bounding box center [207, 137] width 23 height 6
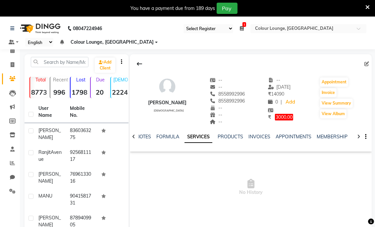
click at [197, 132] on div "NOTES FORMULA SERVICES PRODUCTS INVOICES APPOINTMENTS MEMBERSHIP PACKAGES VOUCH…" at bounding box center [251, 136] width 242 height 23
click at [198, 131] on div "NOTES FORMULA SERVICES PRODUCTS INVOICES APPOINTMENTS MEMBERSHIP PACKAGES VOUCH…" at bounding box center [251, 136] width 242 height 23
click at [201, 139] on link "SERVICES" at bounding box center [198, 137] width 28 height 12
click at [210, 137] on link "SERVICES" at bounding box center [198, 137] width 28 height 12
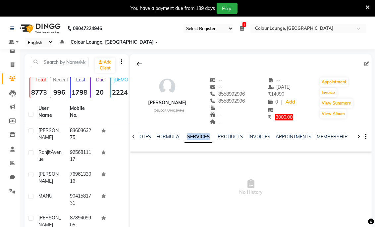
click at [209, 137] on link "SERVICES" at bounding box center [198, 137] width 28 height 12
click at [208, 137] on link "SERVICES" at bounding box center [198, 137] width 28 height 12
click at [369, 7] on icon at bounding box center [367, 7] width 4 height 6
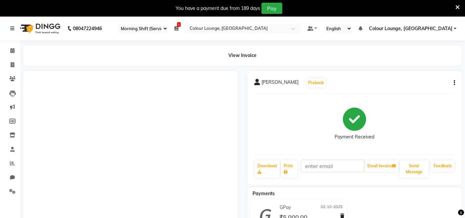
select select "75"
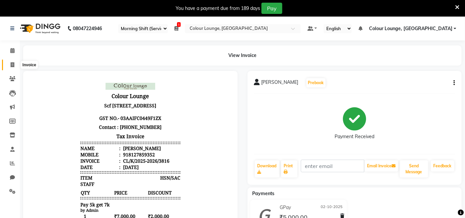
click at [13, 63] on icon at bounding box center [13, 64] width 4 height 5
select select "service"
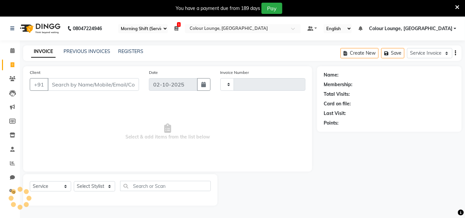
scroll to position [17, 0]
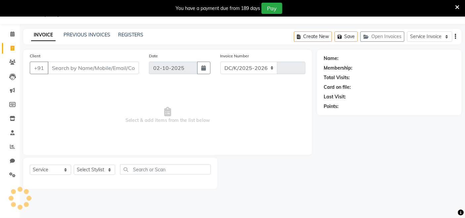
select select "8015"
type input "3817"
click at [92, 173] on select "Select Stylist Admin Admin [PERSON_NAME] [PERSON_NAME] [PERSON_NAME] Colour Lou…" at bounding box center [96, 170] width 45 height 10
select select "70118"
click at [74, 165] on select "Select Stylist Admin Admin [PERSON_NAME] [PERSON_NAME] [PERSON_NAME] Colour Lou…" at bounding box center [96, 170] width 45 height 10
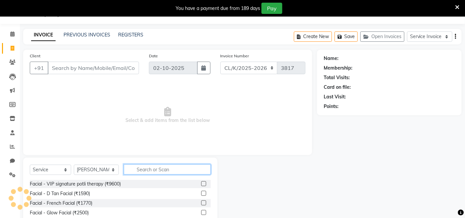
click at [144, 165] on input "text" at bounding box center [167, 169] width 87 height 10
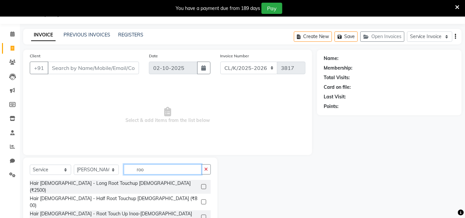
type input "roo"
click at [202, 215] on label at bounding box center [203, 217] width 5 height 5
click at [202, 215] on input "checkbox" at bounding box center [203, 217] width 4 height 4
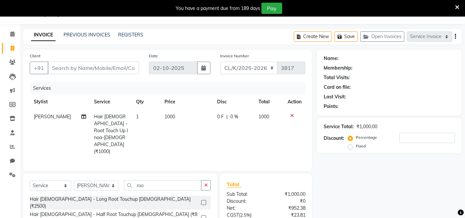
checkbox input "false"
click at [163, 180] on input "roo" at bounding box center [163, 185] width 78 height 10
click at [293, 114] on icon at bounding box center [292, 115] width 4 height 5
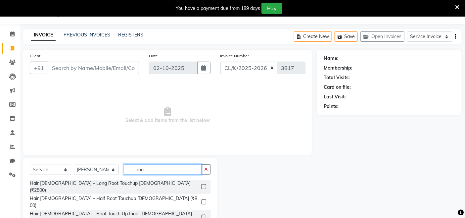
click at [150, 170] on input "roo" at bounding box center [163, 169] width 78 height 10
type input "r"
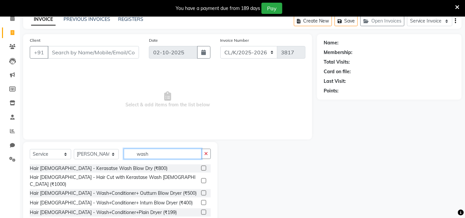
scroll to position [45, 0]
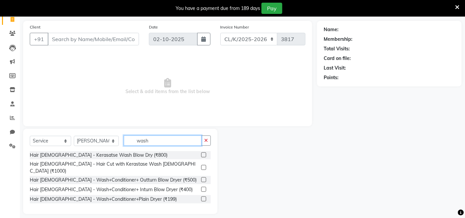
type input "wash"
click at [204, 196] on label at bounding box center [203, 198] width 5 height 5
click at [204, 197] on input "checkbox" at bounding box center [203, 199] width 4 height 4
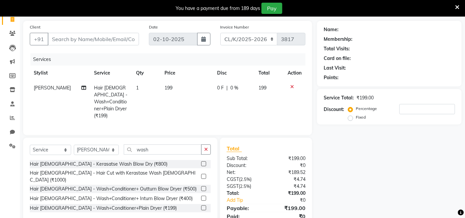
click at [203, 205] on label at bounding box center [203, 207] width 5 height 5
click at [203, 206] on input "checkbox" at bounding box center [203, 208] width 4 height 4
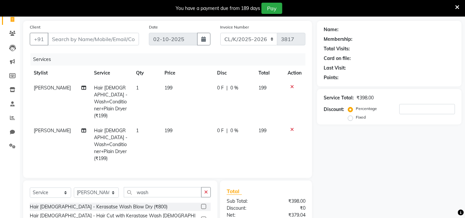
checkbox input "false"
click at [163, 187] on input "wash" at bounding box center [163, 192] width 78 height 10
type input "w"
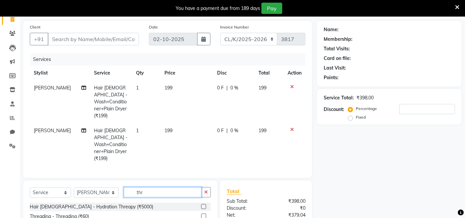
type input "thr"
click at [201, 214] on label at bounding box center [203, 216] width 5 height 5
click at [201, 214] on input "checkbox" at bounding box center [203, 216] width 4 height 4
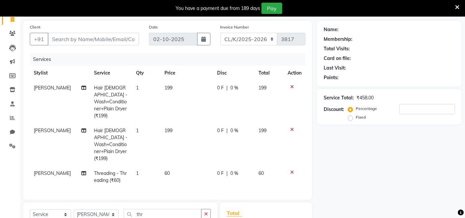
checkbox input "false"
click at [33, 87] on td "[PERSON_NAME]" at bounding box center [60, 101] width 60 height 43
select select "70118"
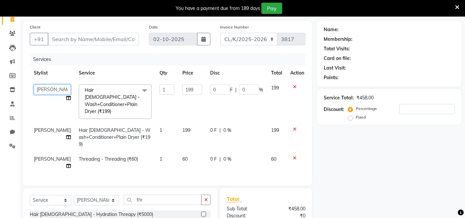
click at [44, 88] on select "Admin Admin AKHIL ANKUSH ANSH Baljinder Colour Lounge, Kabir Park Colour Lounge…" at bounding box center [52, 89] width 37 height 10
drag, startPoint x: 179, startPoint y: 101, endPoint x: 136, endPoint y: 120, distance: 47.1
click at [179, 103] on td "199" at bounding box center [192, 101] width 28 height 42
select select "70118"
click at [32, 123] on td "[PERSON_NAME]" at bounding box center [52, 137] width 45 height 29
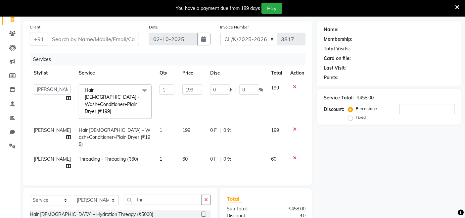
select select "70118"
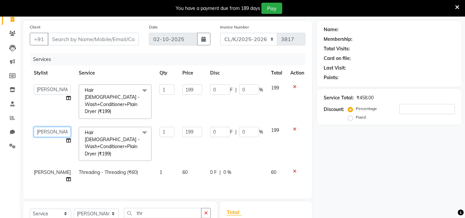
click at [36, 127] on select "Admin Admin AKHIL ANKUSH ANSH Baljinder Colour Lounge, Kabir Park Colour Lounge…" at bounding box center [52, 132] width 37 height 10
select select "91679"
click at [41, 169] on span "[PERSON_NAME]" at bounding box center [52, 172] width 37 height 6
select select "70118"
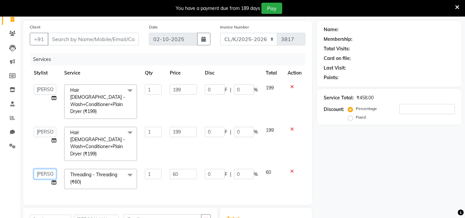
click at [38, 169] on select "Admin Admin AKHIL ANKUSH ANSH Baljinder Colour Lounge, Kabir Park Colour Lounge…" at bounding box center [45, 174] width 23 height 10
select select "91024"
click at [191, 90] on input "199" at bounding box center [183, 89] width 27 height 10
type input "1"
type input "200"
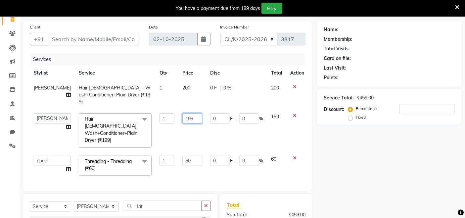
click at [186, 123] on td "199" at bounding box center [192, 130] width 28 height 42
type input "1"
type input "200"
drag, startPoint x: 98, startPoint y: 42, endPoint x: 103, endPoint y: 40, distance: 4.6
click at [99, 42] on input "Client" at bounding box center [93, 39] width 91 height 13
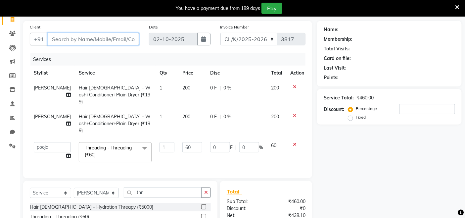
type input "p"
type input "0"
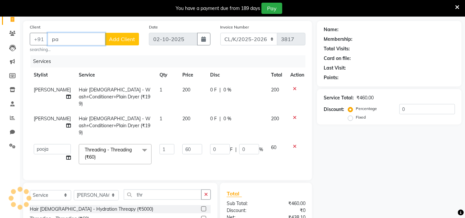
type input "p"
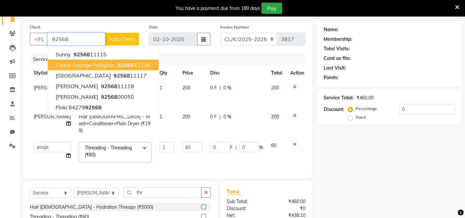
click at [131, 64] on span "92568" at bounding box center [126, 65] width 17 height 7
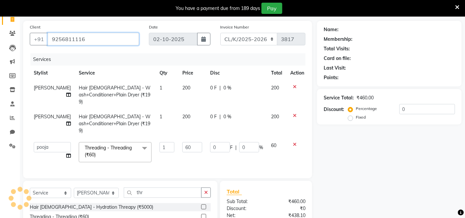
type input "9256811116"
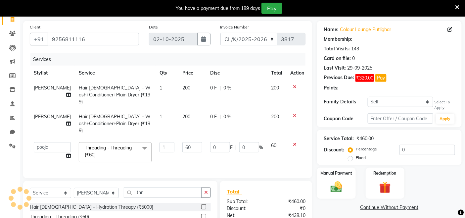
select select "1: Object"
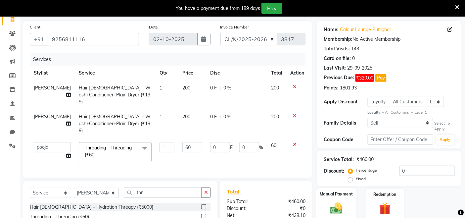
click at [329, 196] on label "Manual Payment" at bounding box center [336, 194] width 33 height 6
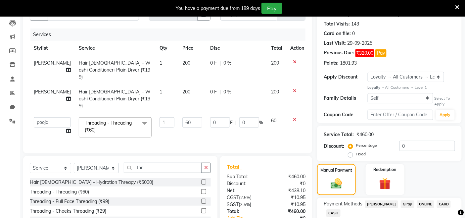
scroll to position [113, 0]
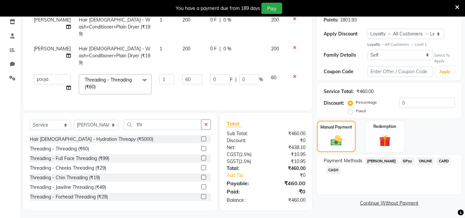
click at [401, 163] on span "GPay" at bounding box center [408, 161] width 14 height 8
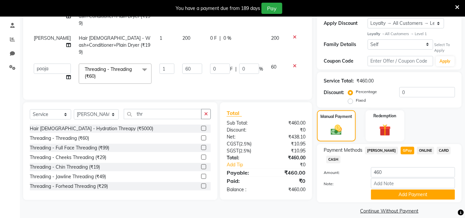
scroll to position [132, 0]
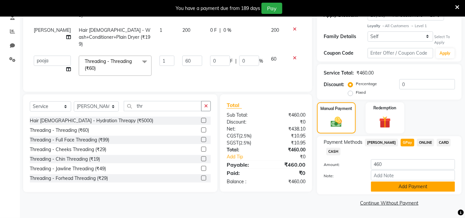
click at [399, 184] on button "Add Payment" at bounding box center [413, 186] width 84 height 10
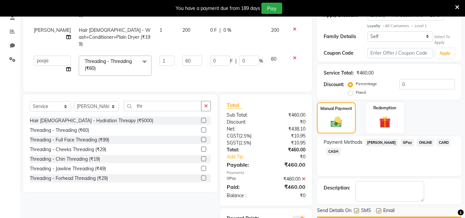
scroll to position [154, 0]
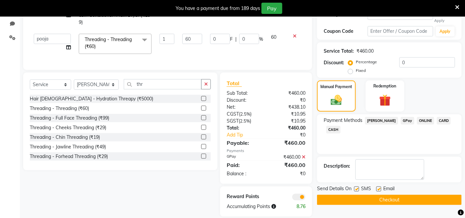
click at [384, 198] on button "Checkout" at bounding box center [389, 200] width 145 height 10
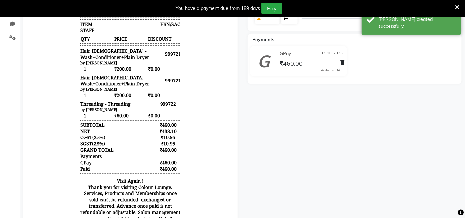
click at [289, 18] on link "Print" at bounding box center [289, 15] width 16 height 17
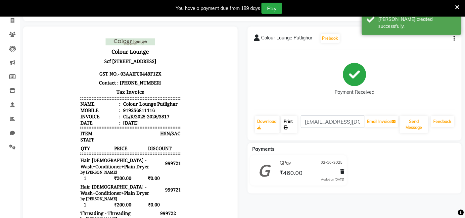
scroll to position [43, 0]
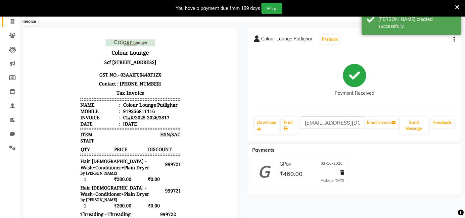
click at [15, 21] on span at bounding box center [13, 22] width 12 height 8
select select "service"
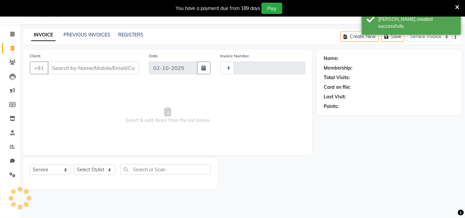
scroll to position [17, 0]
select select "8015"
type input "3818"
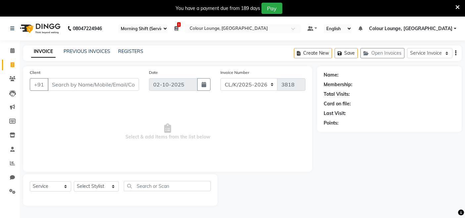
select select "75"
select select "8015"
select select "service"
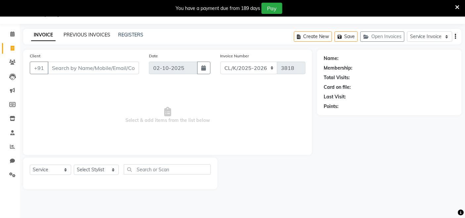
click at [100, 33] on link "PREVIOUS INVOICES" at bounding box center [87, 35] width 47 height 6
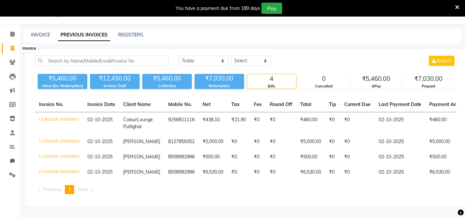
click at [12, 47] on icon at bounding box center [13, 48] width 4 height 5
select select "service"
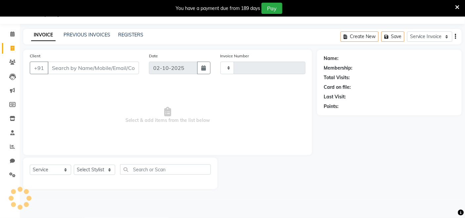
type input "3818"
select select "8015"
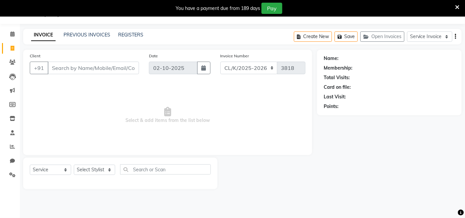
click at [83, 30] on div "INVOICE PREVIOUS INVOICES REGISTERS Create New Save Open Invoices Service Invoi…" at bounding box center [242, 37] width 439 height 16
click at [12, 160] on icon at bounding box center [12, 160] width 5 height 5
select select "100"
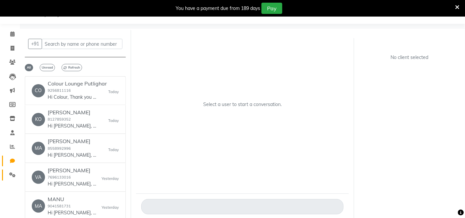
click at [11, 170] on link "Settings" at bounding box center [10, 174] width 16 height 11
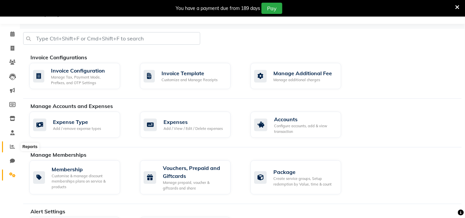
click at [12, 148] on icon at bounding box center [12, 146] width 5 height 5
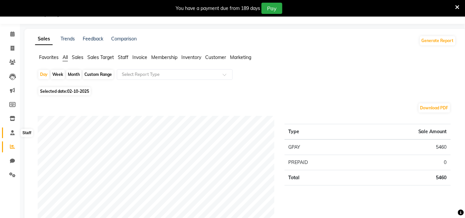
click at [13, 131] on icon at bounding box center [12, 132] width 4 height 5
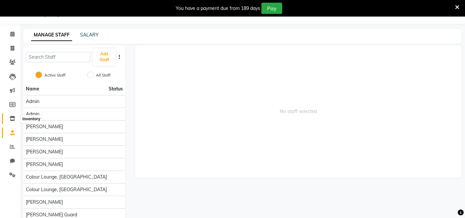
click at [14, 117] on icon at bounding box center [13, 118] width 6 height 5
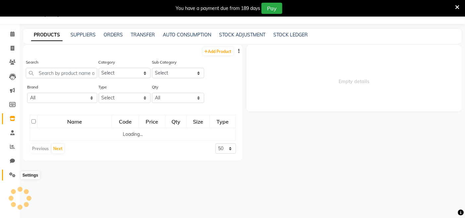
click at [11, 177] on icon at bounding box center [12, 174] width 6 height 5
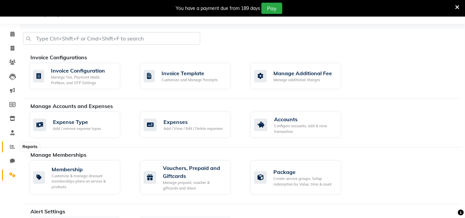
click at [14, 143] on span at bounding box center [13, 147] width 12 height 8
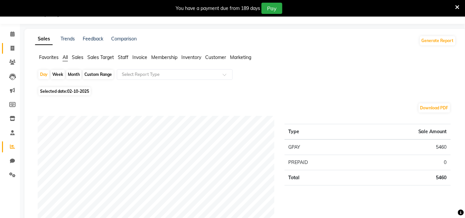
click at [11, 43] on link "Invoice" at bounding box center [10, 48] width 16 height 11
select select "service"
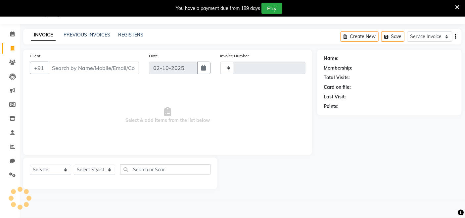
type input "3818"
select select "8015"
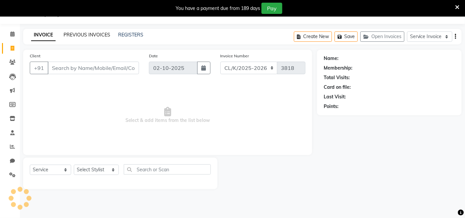
click at [98, 32] on link "PREVIOUS INVOICES" at bounding box center [87, 35] width 47 height 6
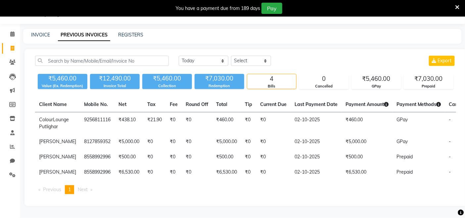
scroll to position [0, 131]
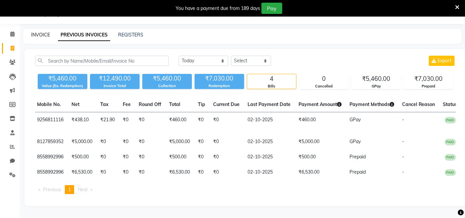
click at [40, 34] on link "INVOICE" at bounding box center [40, 35] width 19 height 6
select select "service"
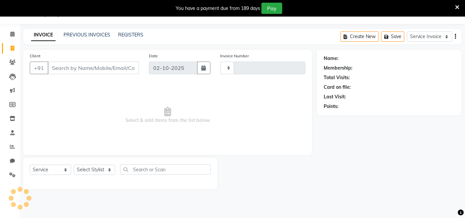
type input "3818"
select select "8015"
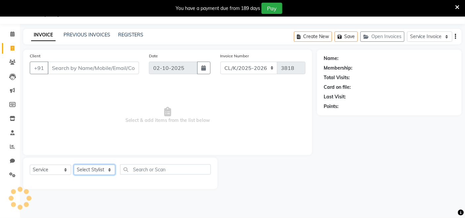
click at [101, 168] on select "Select Stylist" at bounding box center [94, 170] width 41 height 10
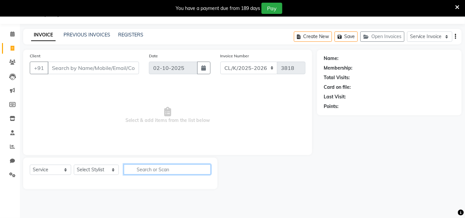
click at [153, 171] on input "text" at bounding box center [167, 169] width 87 height 10
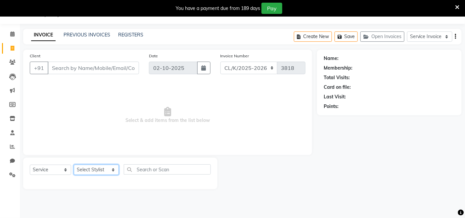
click at [101, 167] on select "Select Stylist Admin Admin [PERSON_NAME] [PERSON_NAME] [PERSON_NAME] Colour Lou…" at bounding box center [96, 170] width 45 height 10
select select "70122"
click at [74, 165] on select "Select Stylist Admin Admin [PERSON_NAME] [PERSON_NAME] [PERSON_NAME] Colour Lou…" at bounding box center [96, 170] width 45 height 10
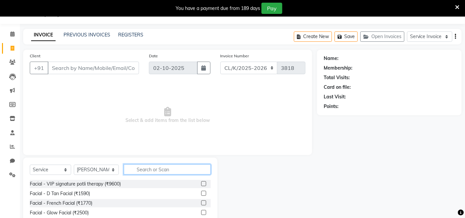
click at [181, 167] on input "text" at bounding box center [167, 169] width 87 height 10
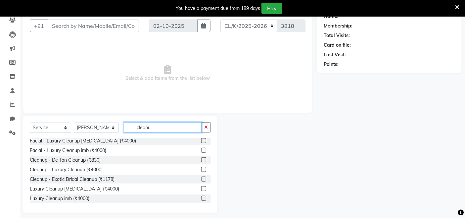
scroll to position [64, 0]
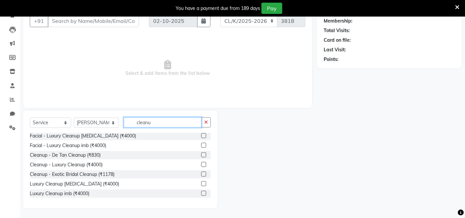
type input "cleanu"
click at [201, 174] on label at bounding box center [203, 173] width 5 height 5
click at [201, 174] on input "checkbox" at bounding box center [203, 174] width 4 height 4
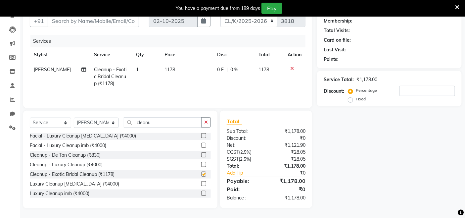
checkbox input "false"
click at [230, 68] on span "0 %" at bounding box center [234, 69] width 8 height 7
select select "70122"
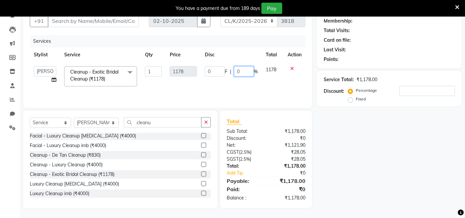
click at [243, 72] on input "0" at bounding box center [244, 71] width 20 height 10
type input "20"
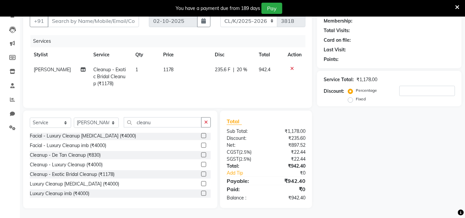
click at [227, 78] on td "235.6 F | 20 %" at bounding box center [233, 76] width 44 height 29
select select "70122"
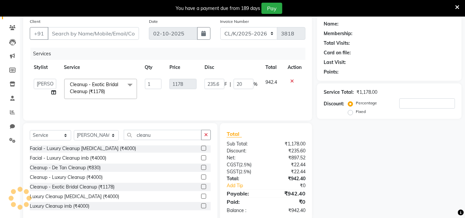
scroll to position [0, 0]
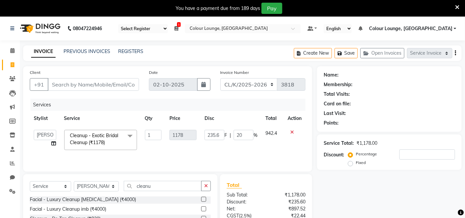
drag, startPoint x: 71, startPoint y: 94, endPoint x: 72, endPoint y: 84, distance: 9.7
click at [71, 92] on div "Client +91" at bounding box center [84, 82] width 119 height 27
click at [74, 89] on input "Client" at bounding box center [93, 84] width 91 height 13
type input "7"
type input "0"
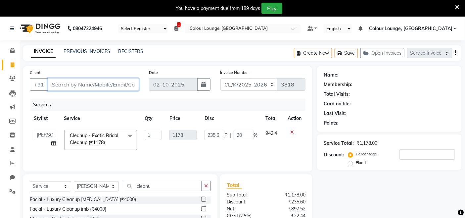
type input "0"
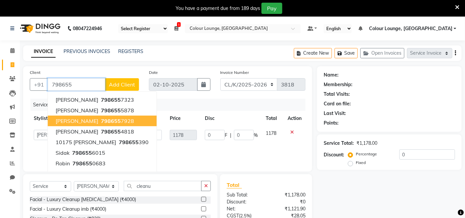
click at [126, 121] on button "[PERSON_NAME] 798655 7928" at bounding box center [102, 121] width 109 height 11
